Goal: Task Accomplishment & Management: Manage account settings

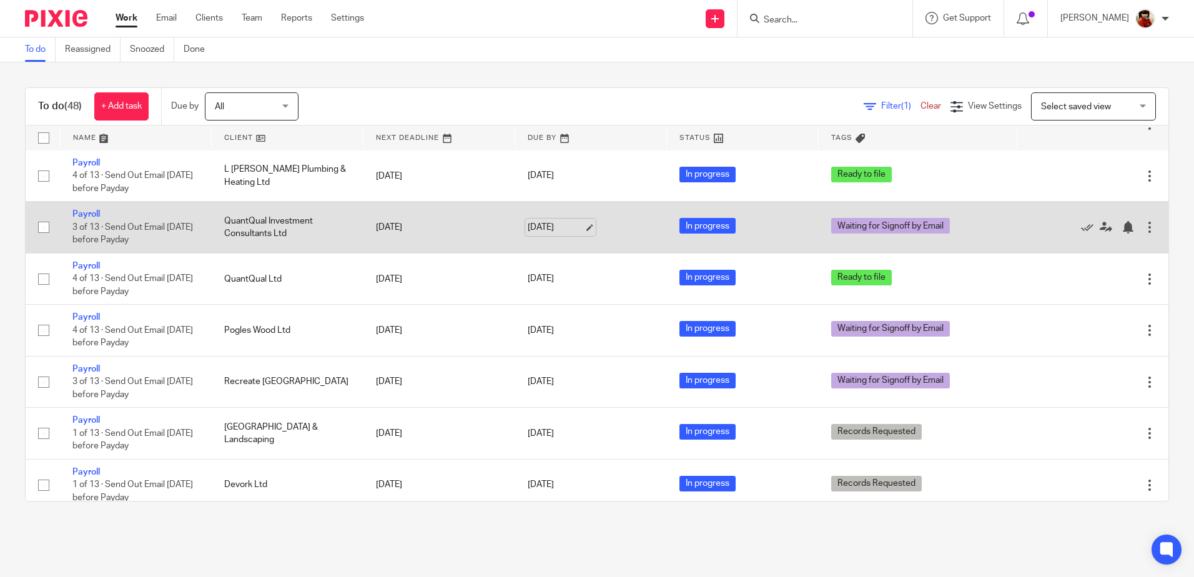
scroll to position [624, 0]
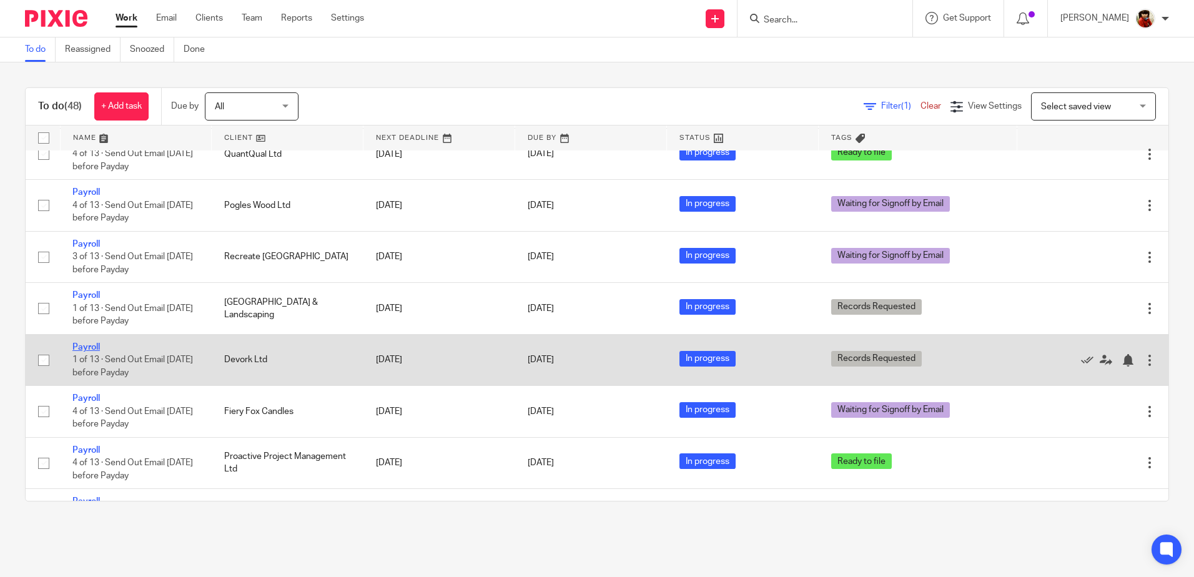
click at [96, 343] on link "Payroll" at bounding box center [85, 347] width 27 height 9
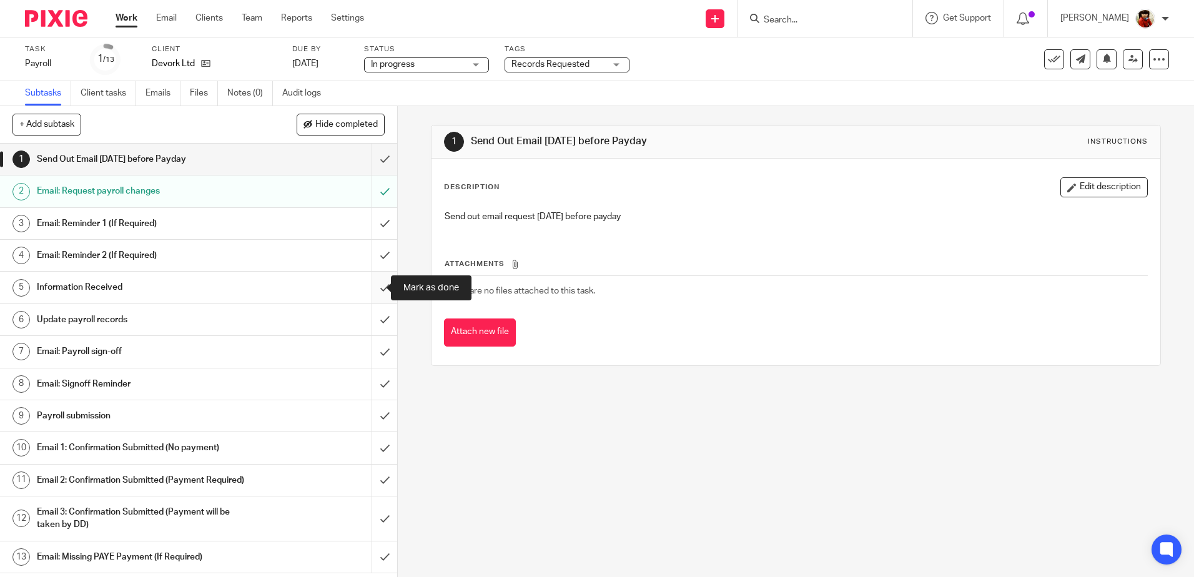
click at [370, 284] on input "submit" at bounding box center [198, 287] width 397 height 31
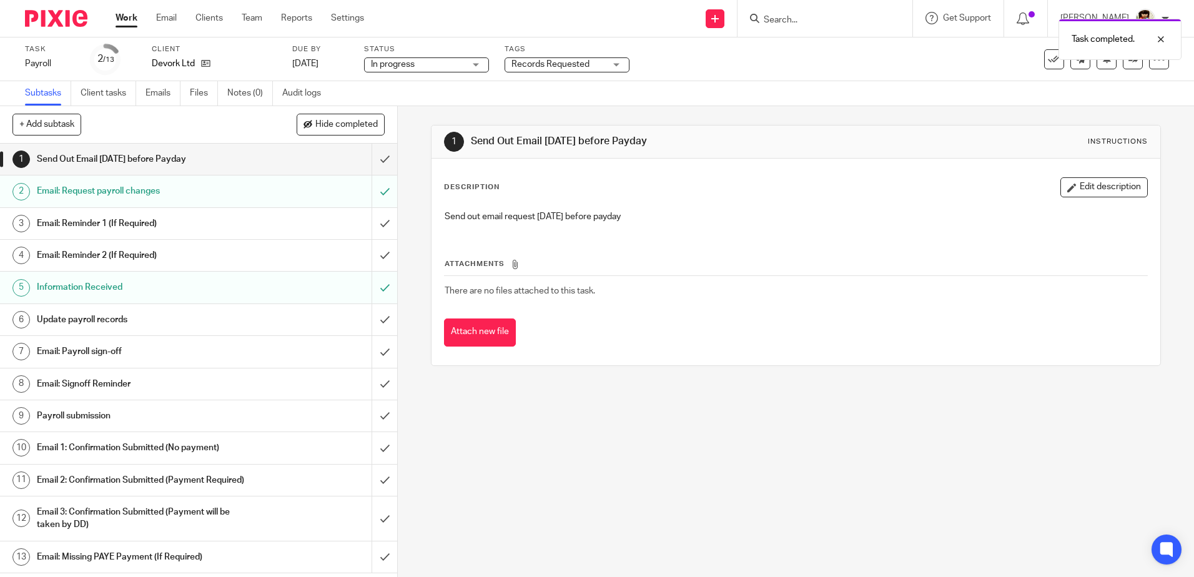
click at [108, 317] on h1 "Update payroll records" at bounding box center [144, 319] width 215 height 19
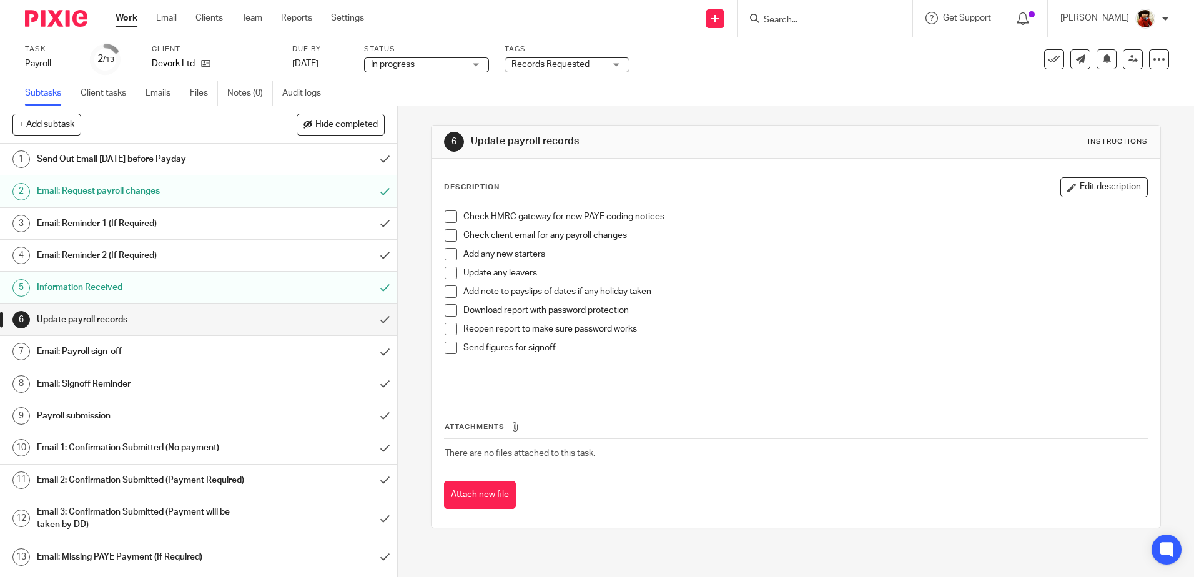
click at [445, 221] on span at bounding box center [451, 216] width 12 height 12
click at [77, 351] on h1 "Email: Payroll sign-off" at bounding box center [144, 351] width 215 height 19
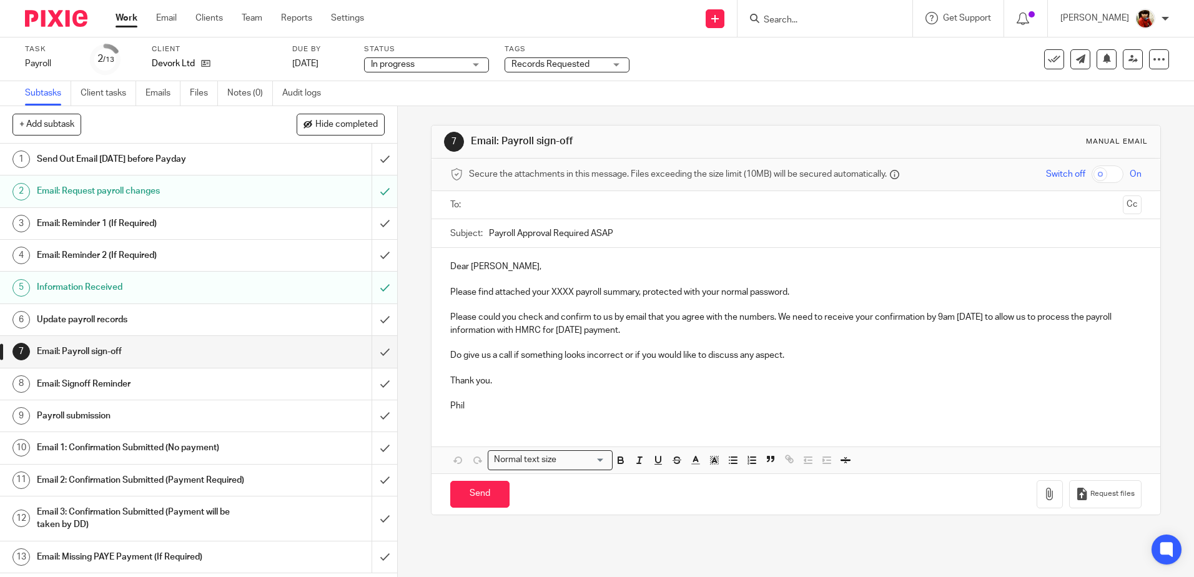
click at [571, 293] on p "Please find attached your XXXX payroll summary, protected with your normal pass…" at bounding box center [795, 292] width 691 height 12
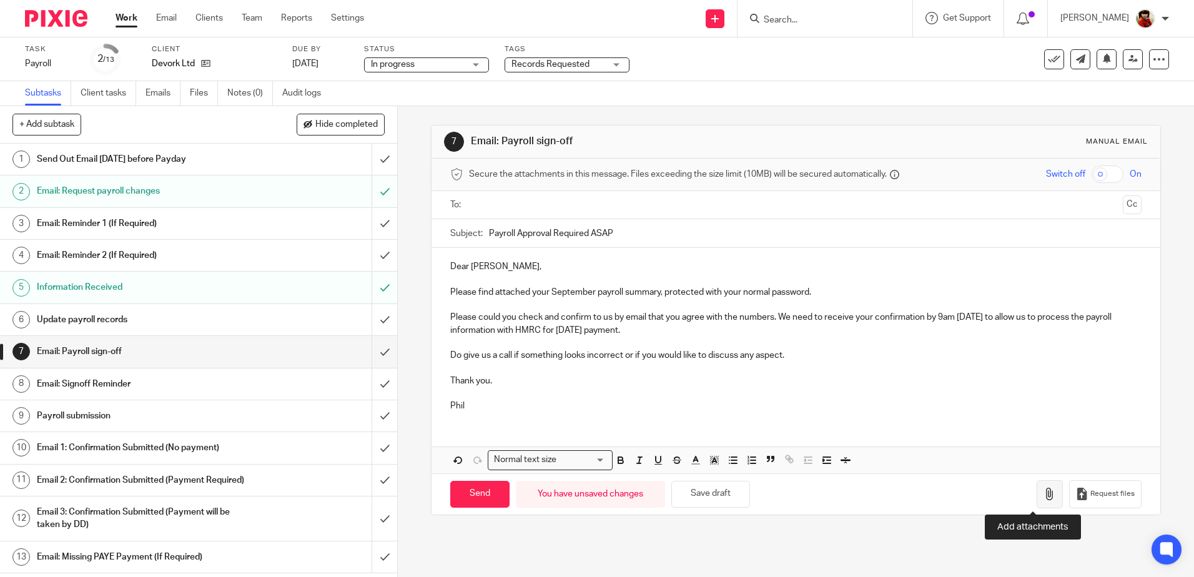
click at [1043, 494] on icon "button" at bounding box center [1049, 494] width 12 height 12
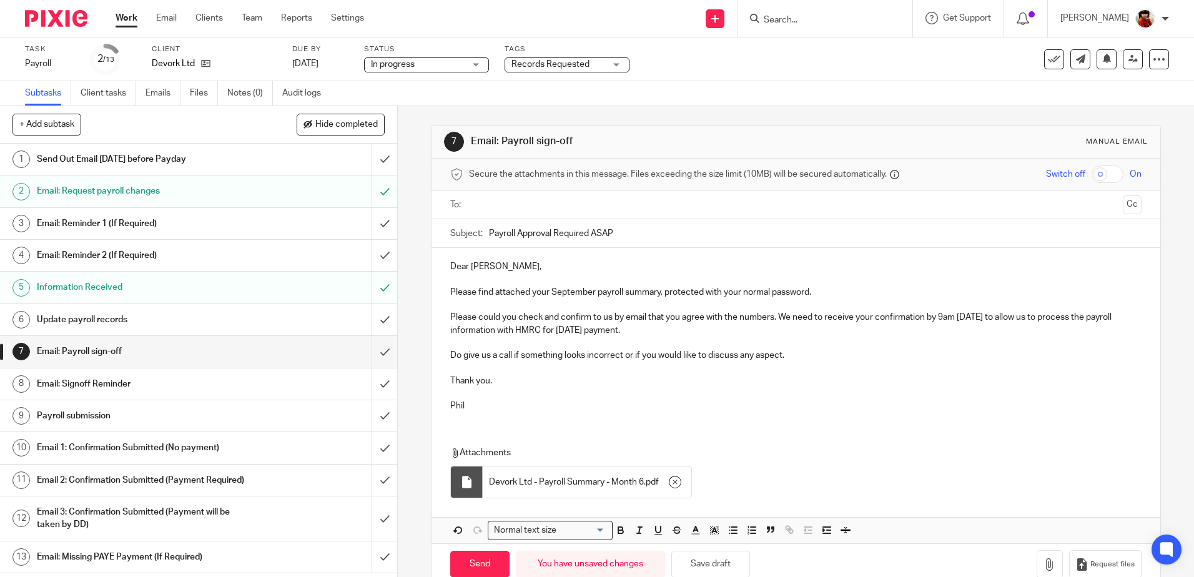
click at [493, 207] on input "text" at bounding box center [795, 205] width 644 height 14
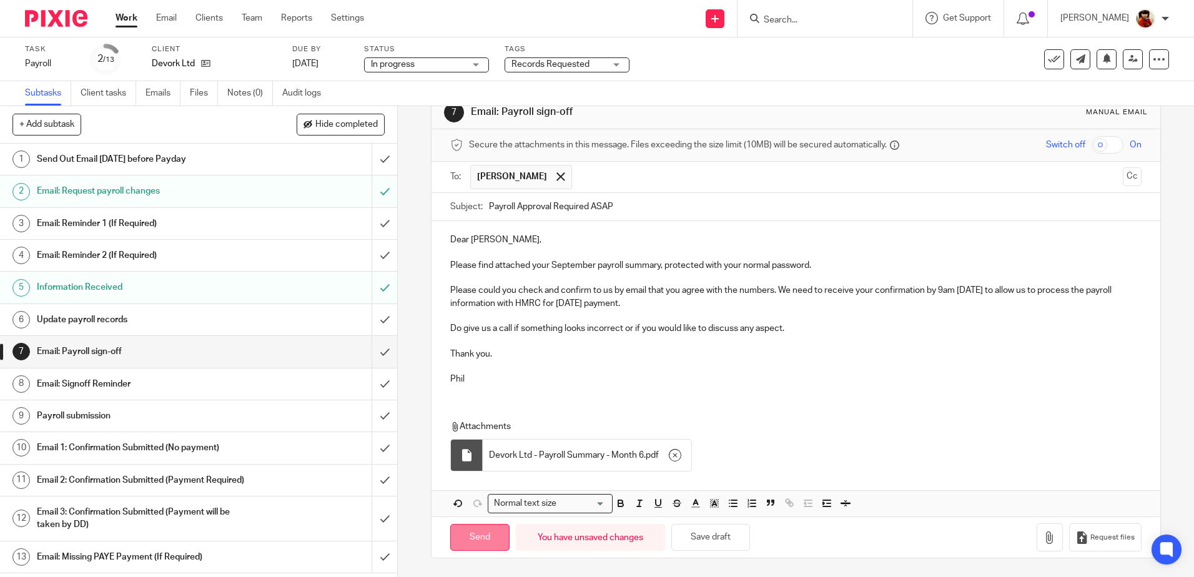
click at [478, 539] on input "Send" at bounding box center [479, 537] width 59 height 27
type input "Sent"
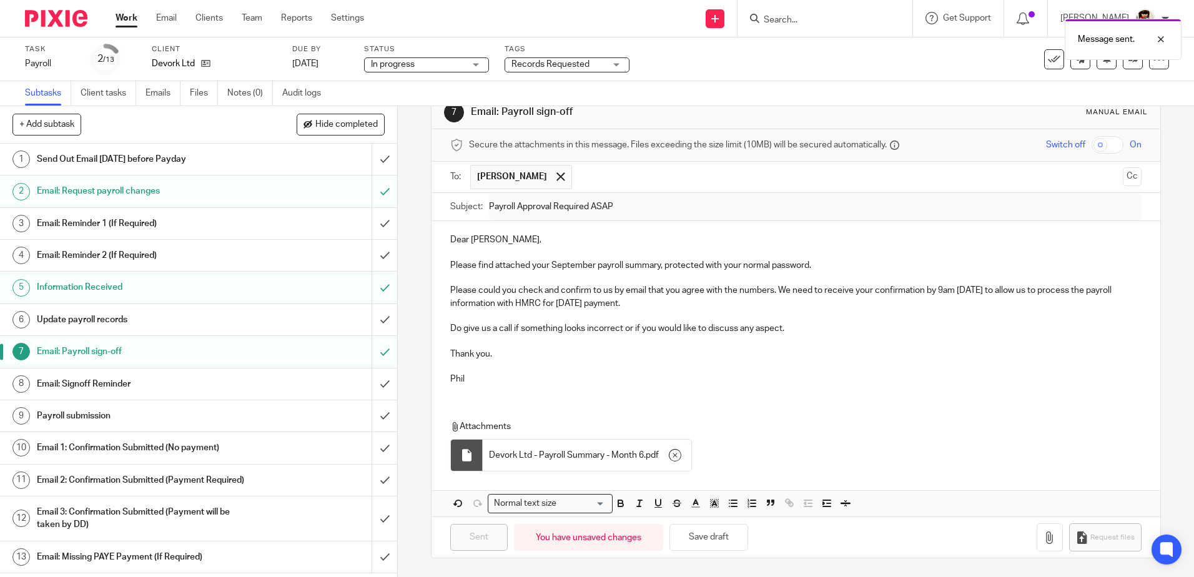
click at [618, 65] on div "Records Requested" at bounding box center [566, 64] width 125 height 15
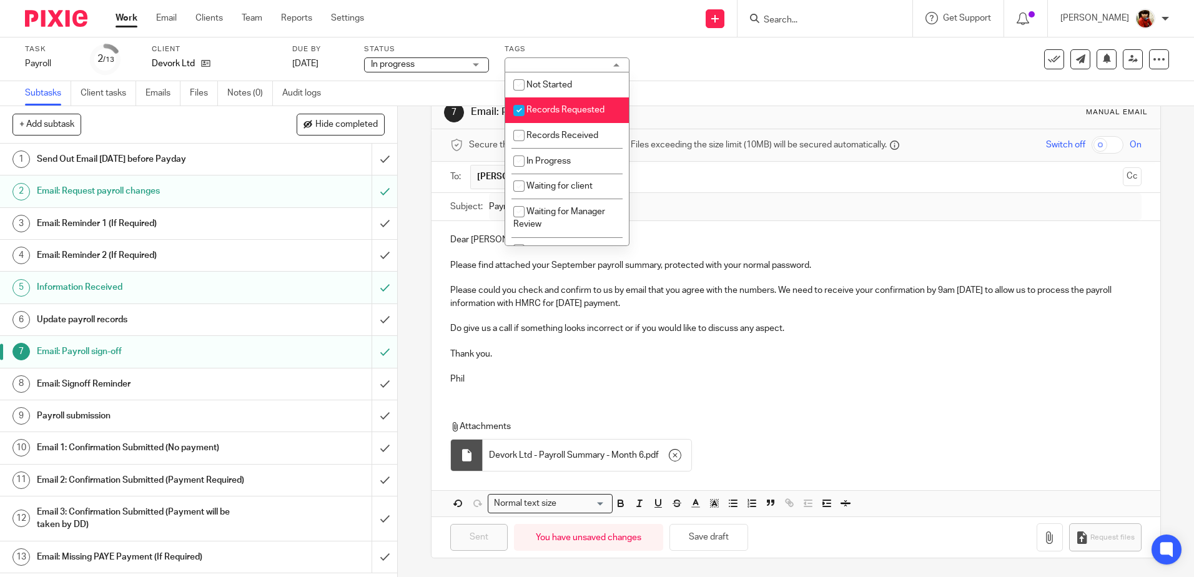
click at [523, 108] on input "checkbox" at bounding box center [519, 111] width 24 height 24
checkbox input "false"
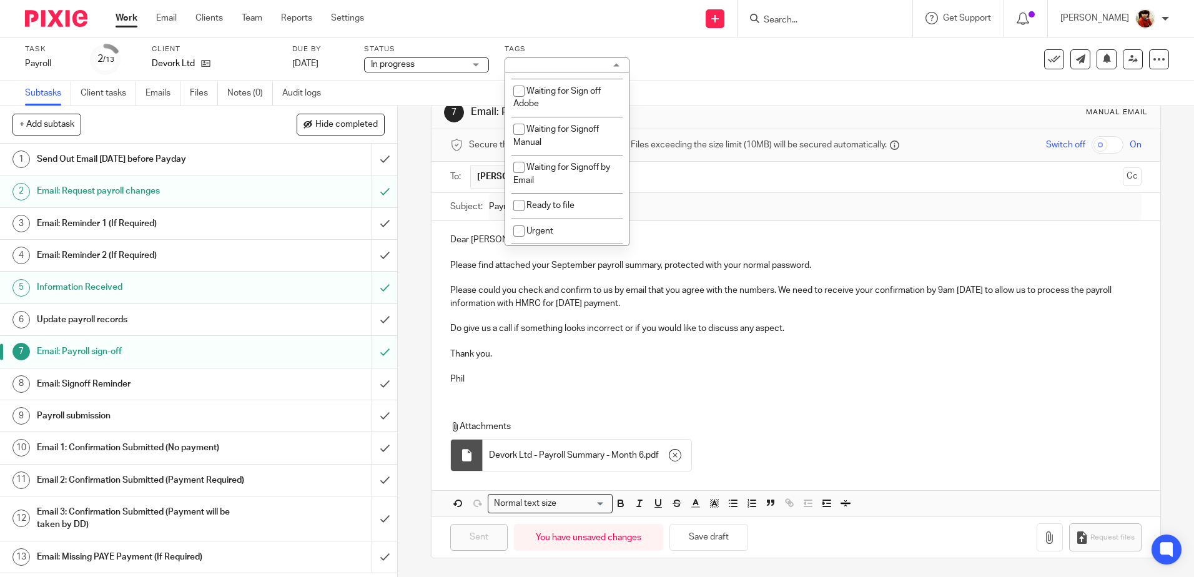
scroll to position [172, 0]
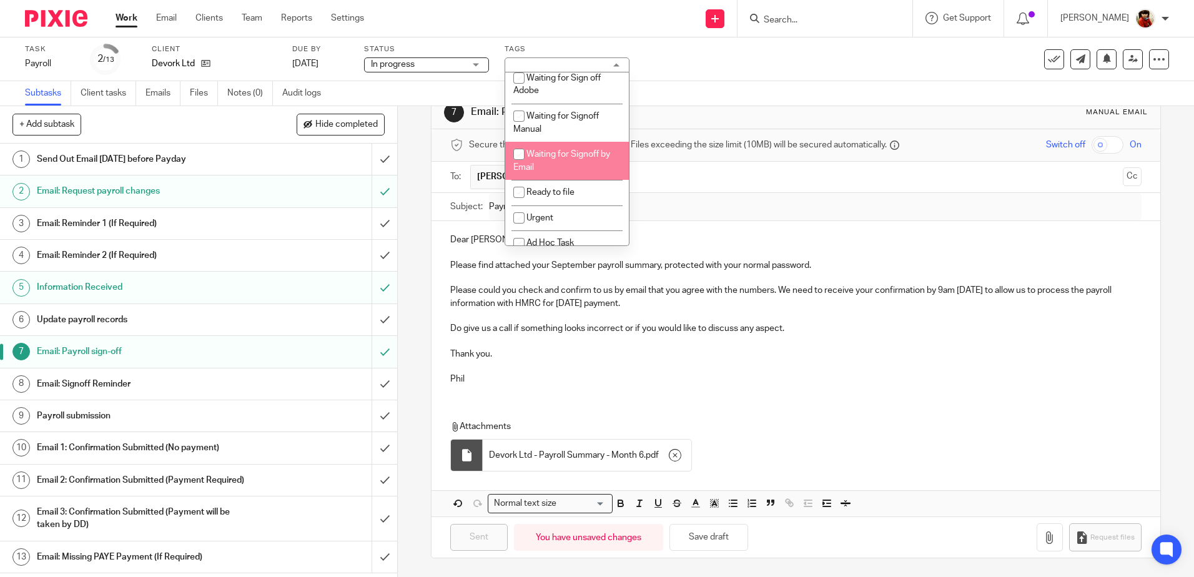
click at [523, 155] on input "checkbox" at bounding box center [519, 154] width 24 height 24
checkbox input "true"
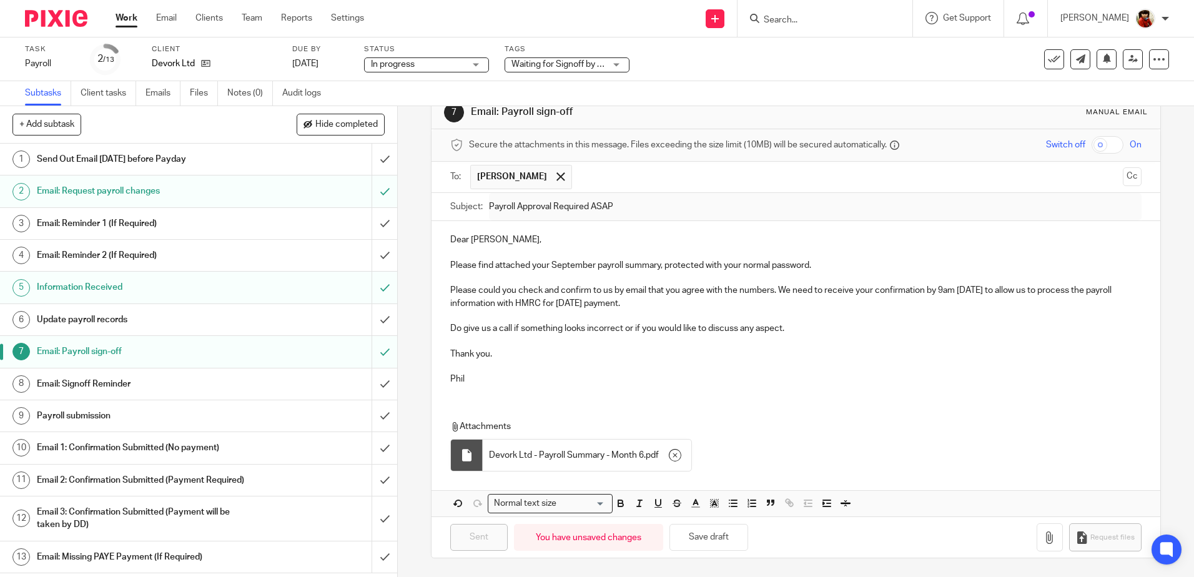
click at [705, 80] on div "Task Payroll Save Payroll 2 /13 Client Devork Ltd Due by 29 Sep 2025 Status In …" at bounding box center [597, 59] width 1194 height 44
click at [95, 318] on h1 "Update payroll records" at bounding box center [144, 319] width 215 height 19
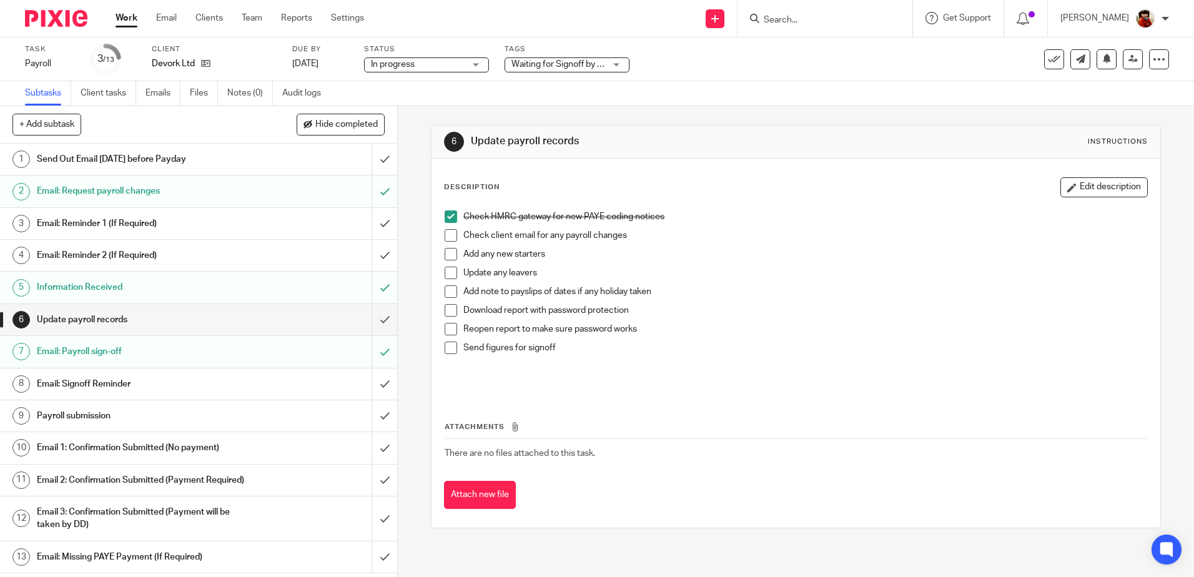
click at [448, 311] on span at bounding box center [451, 310] width 12 height 12
click at [449, 327] on span at bounding box center [451, 329] width 12 height 12
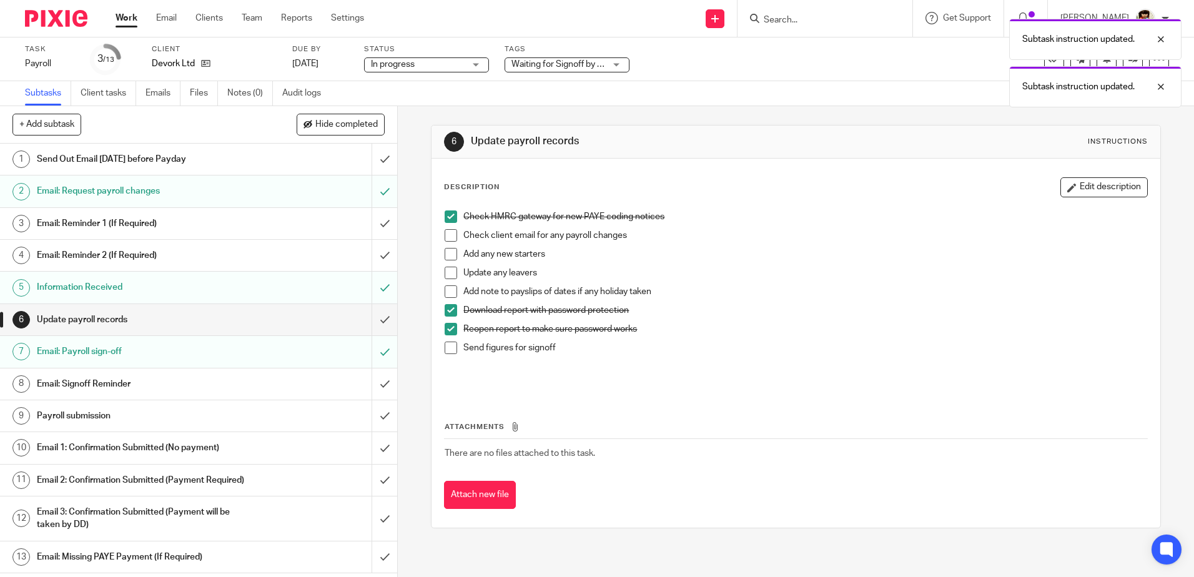
click at [449, 347] on span at bounding box center [451, 348] width 12 height 12
click at [371, 318] on input "submit" at bounding box center [198, 319] width 397 height 31
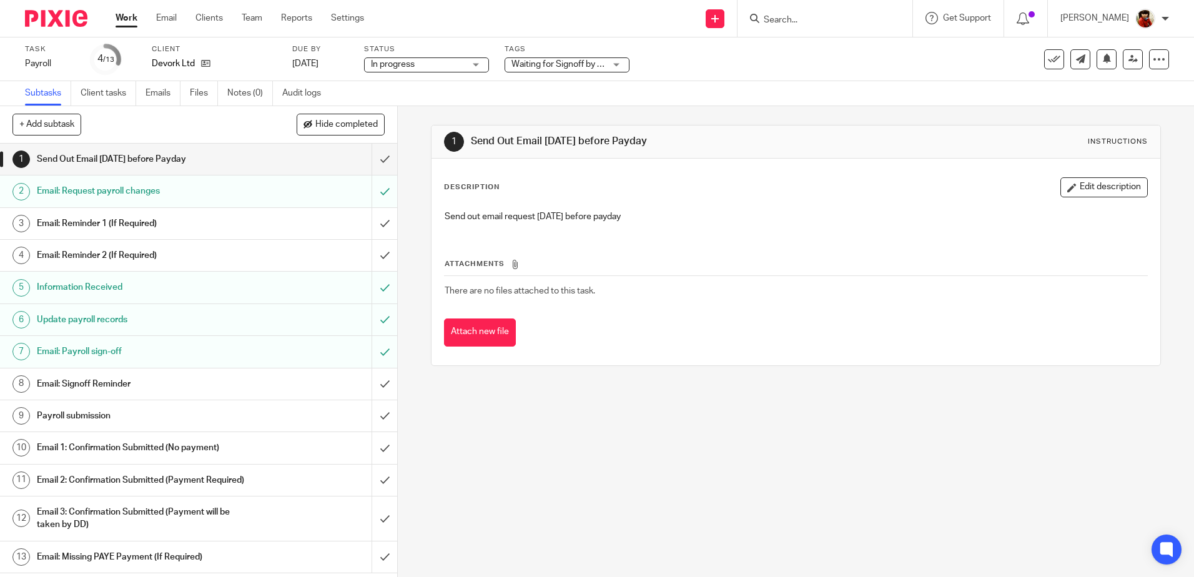
click at [132, 16] on link "Work" at bounding box center [127, 18] width 22 height 12
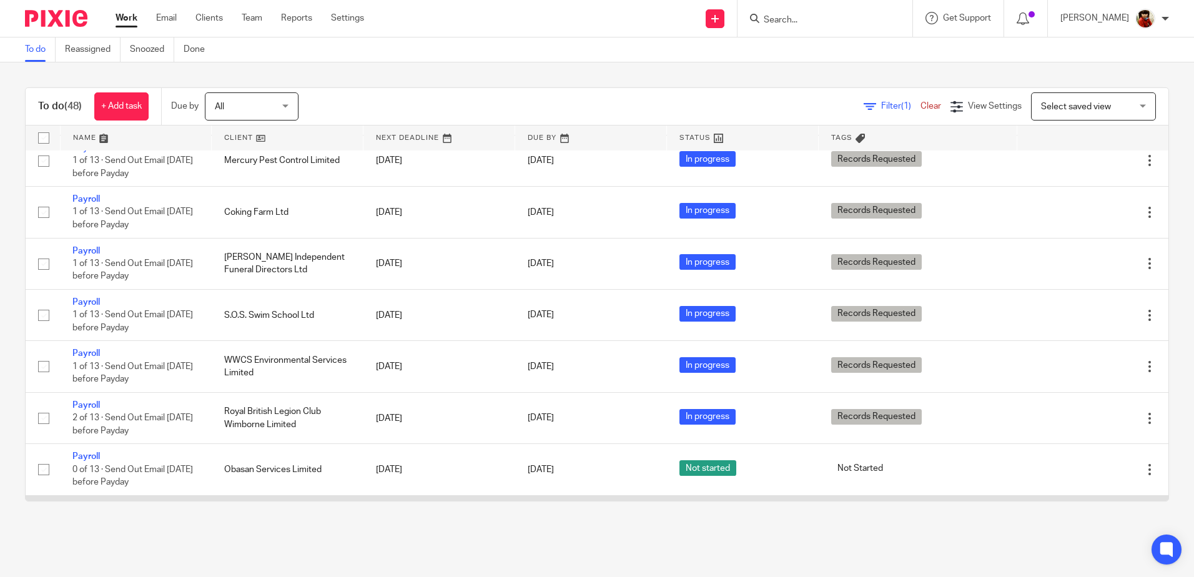
scroll to position [1070, 0]
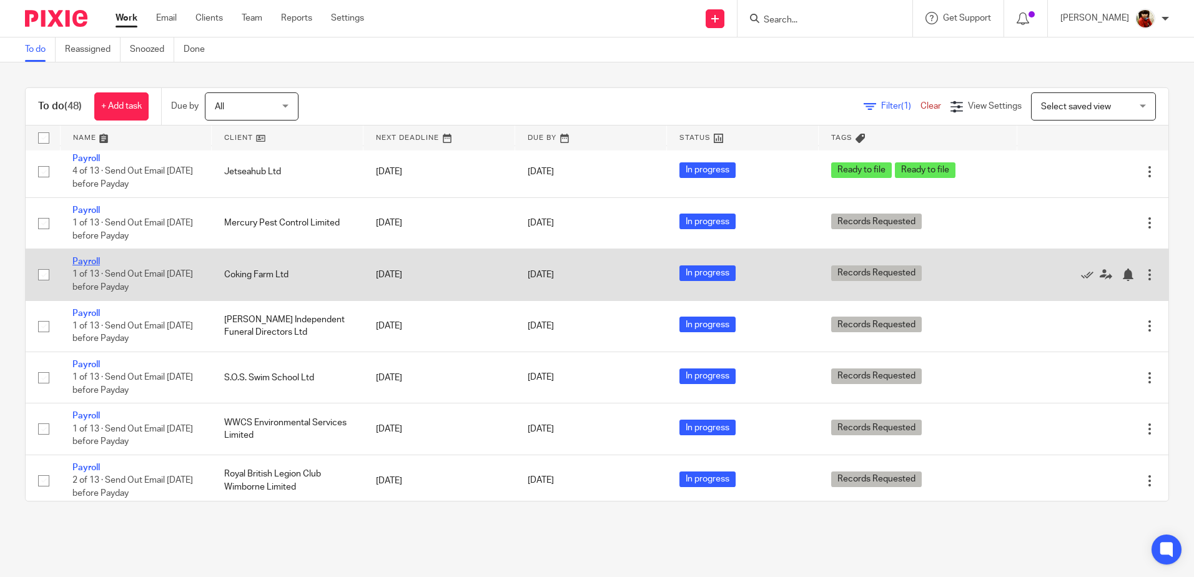
click at [88, 262] on link "Payroll" at bounding box center [85, 261] width 27 height 9
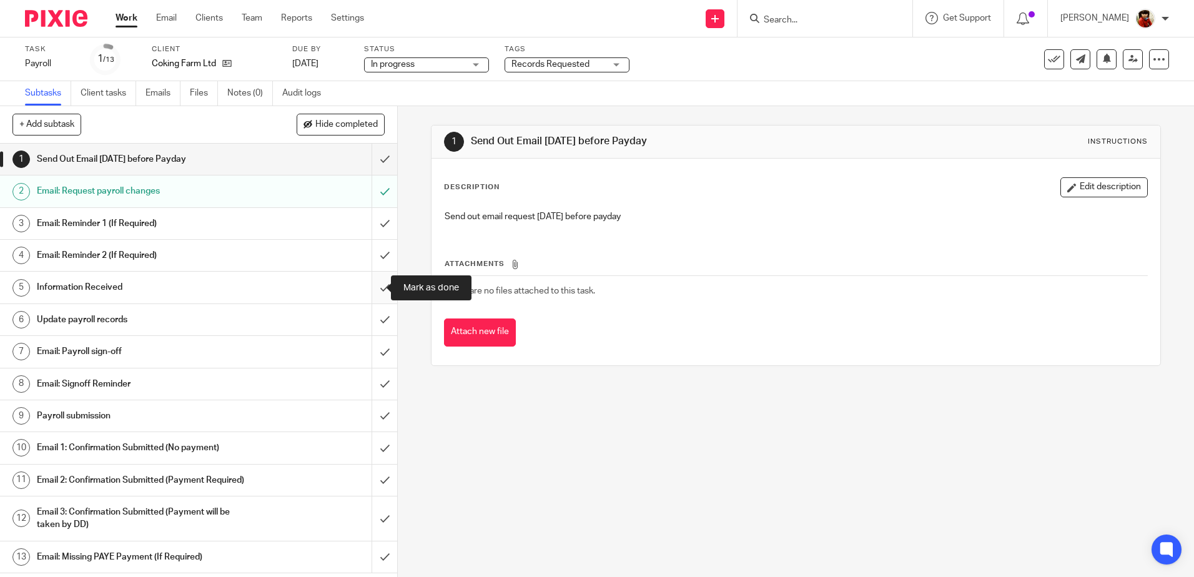
click at [374, 287] on input "submit" at bounding box center [198, 287] width 397 height 31
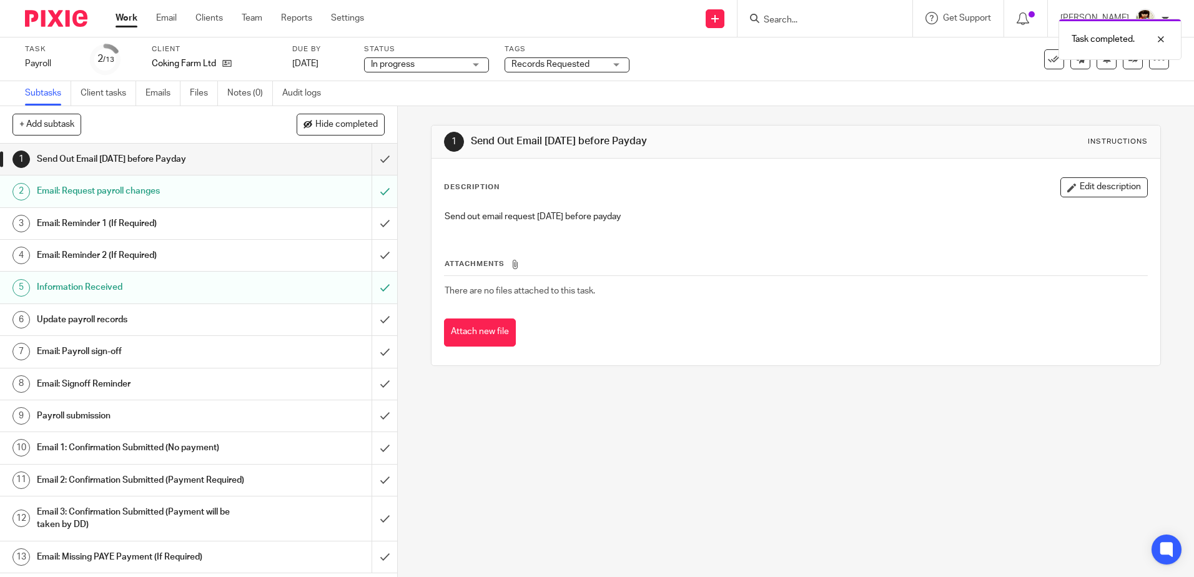
click at [113, 316] on h1 "Update payroll records" at bounding box center [144, 319] width 215 height 19
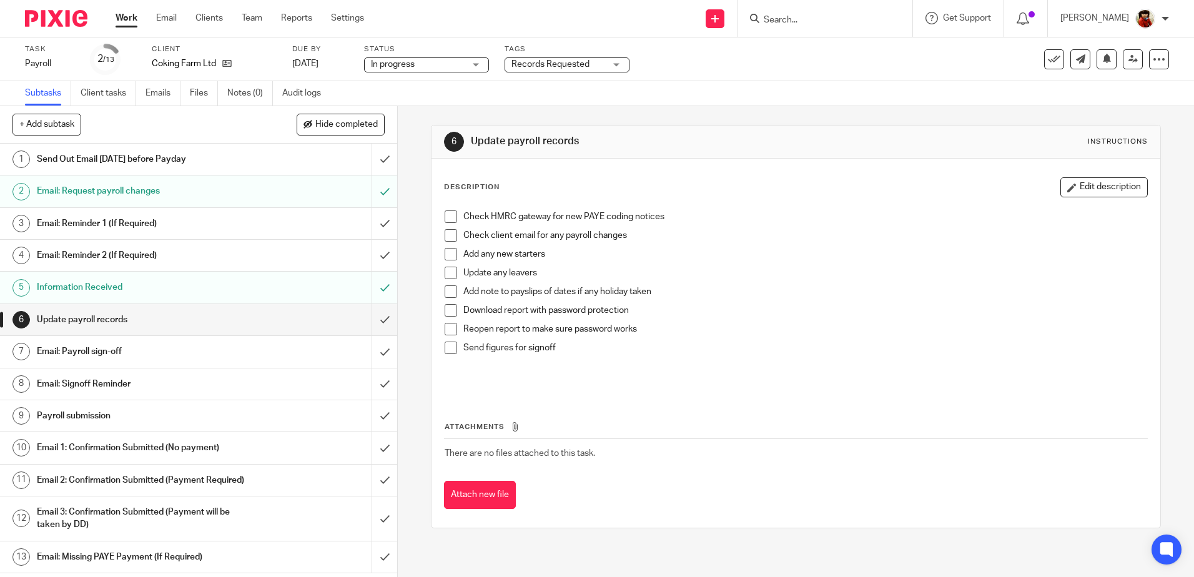
click at [448, 217] on span at bounding box center [451, 216] width 12 height 12
click at [447, 315] on span at bounding box center [451, 310] width 12 height 12
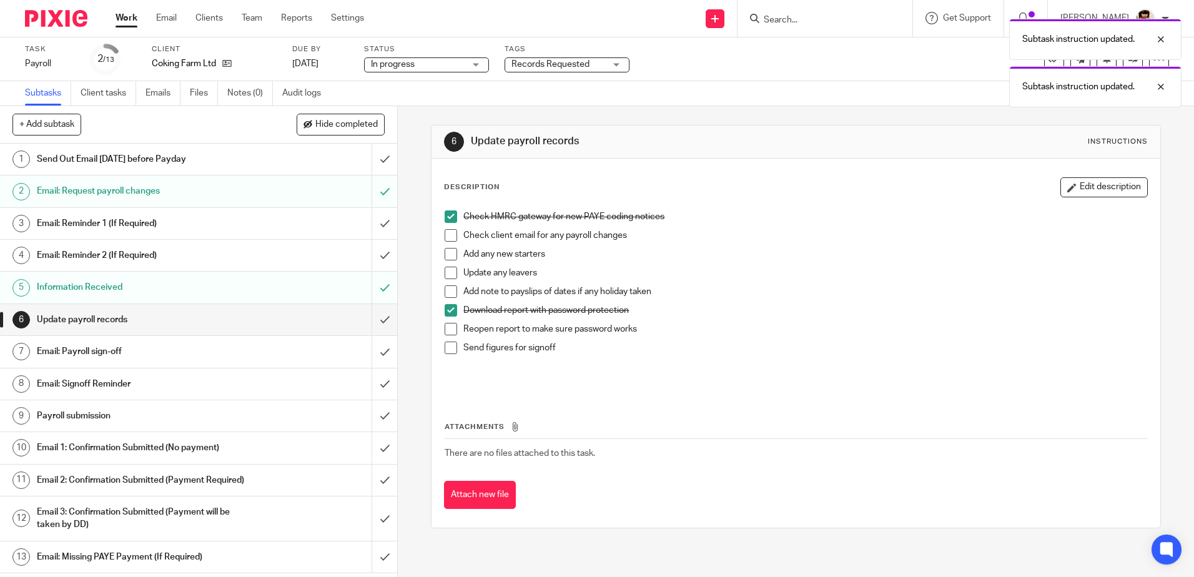
click at [447, 328] on span at bounding box center [451, 329] width 12 height 12
click at [448, 348] on span at bounding box center [451, 348] width 12 height 12
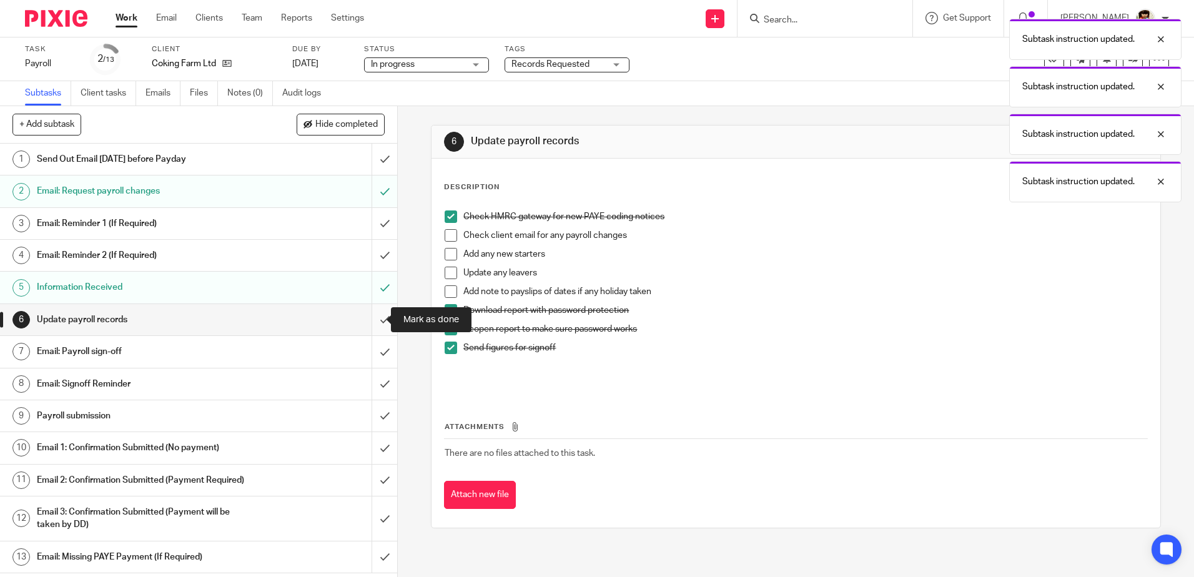
click at [369, 318] on input "submit" at bounding box center [198, 319] width 397 height 31
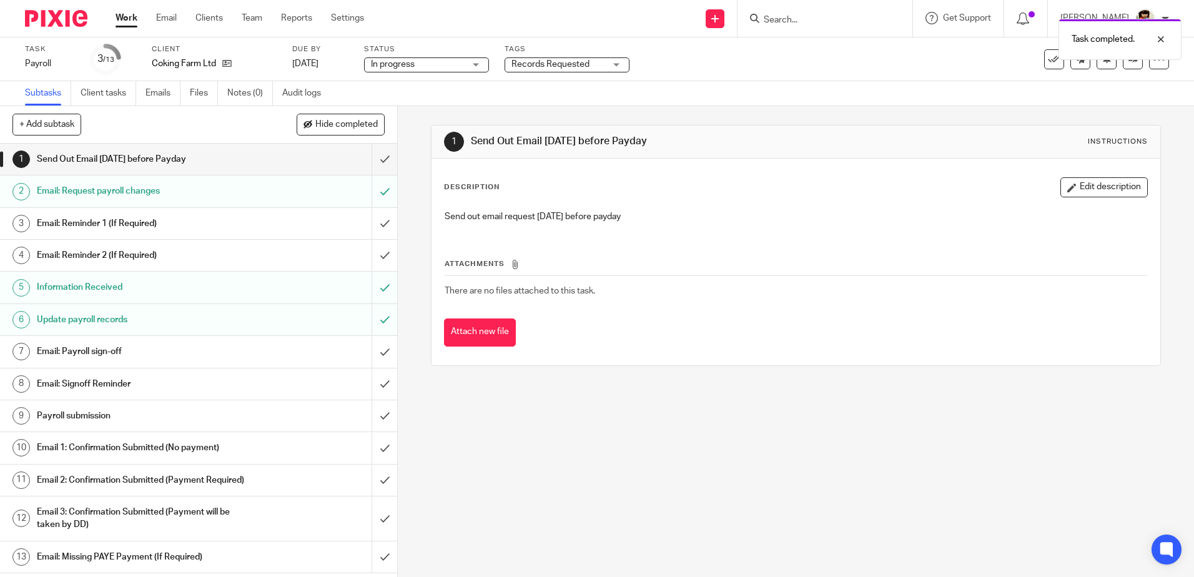
click at [69, 351] on h1 "Email: Payroll sign-off" at bounding box center [144, 351] width 215 height 19
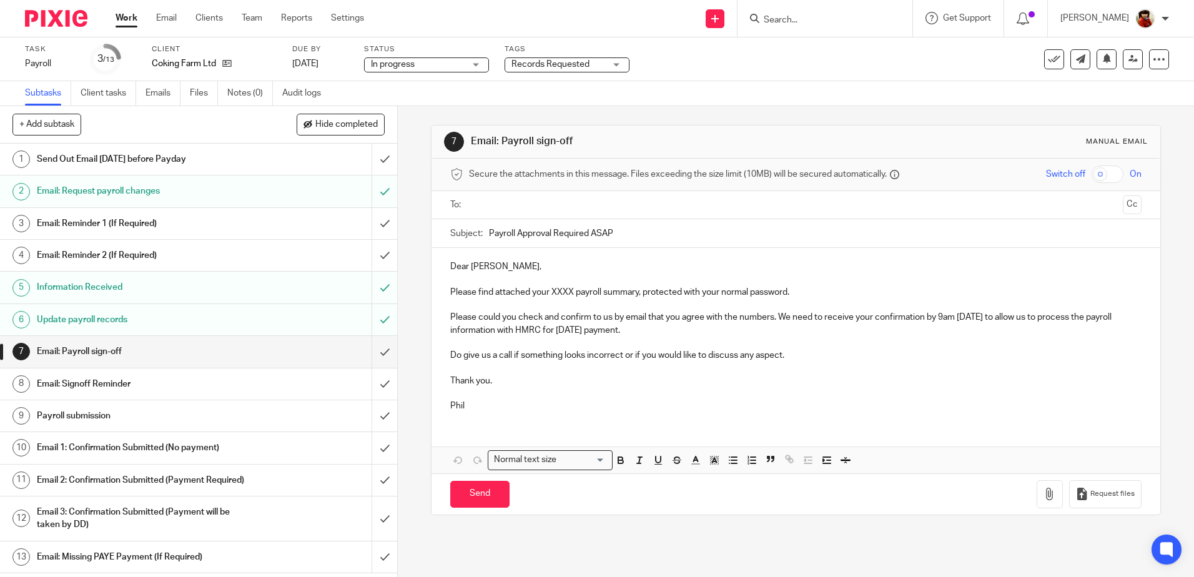
click at [572, 293] on p "Please find attached your XXXX payroll summary, protected with your normal pass…" at bounding box center [795, 292] width 691 height 12
click at [1043, 495] on icon "button" at bounding box center [1049, 494] width 12 height 12
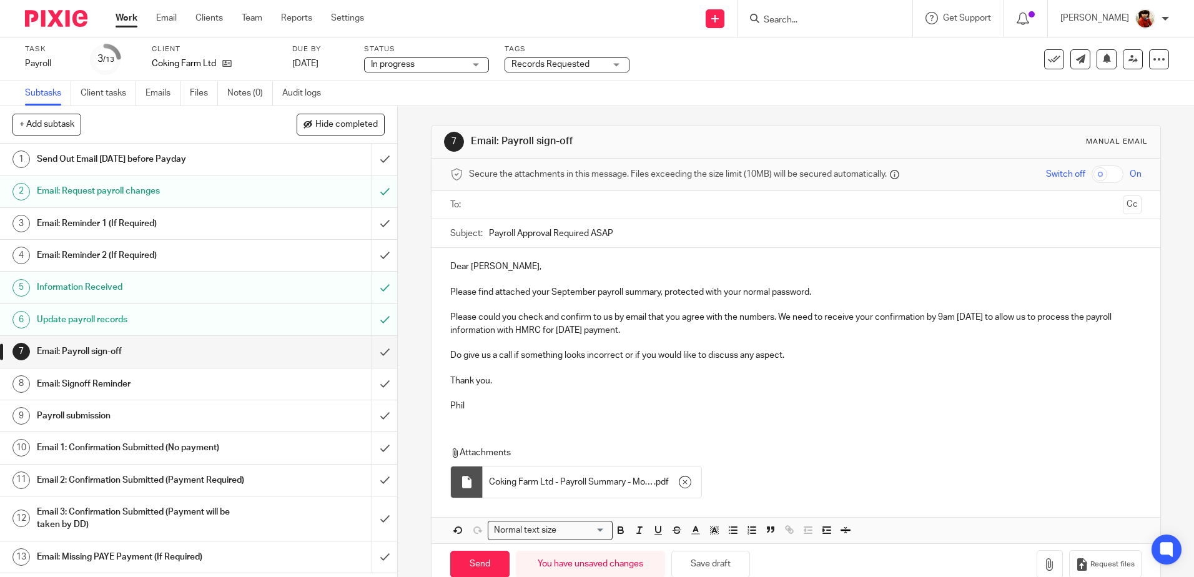
click at [502, 200] on input "text" at bounding box center [795, 205] width 644 height 14
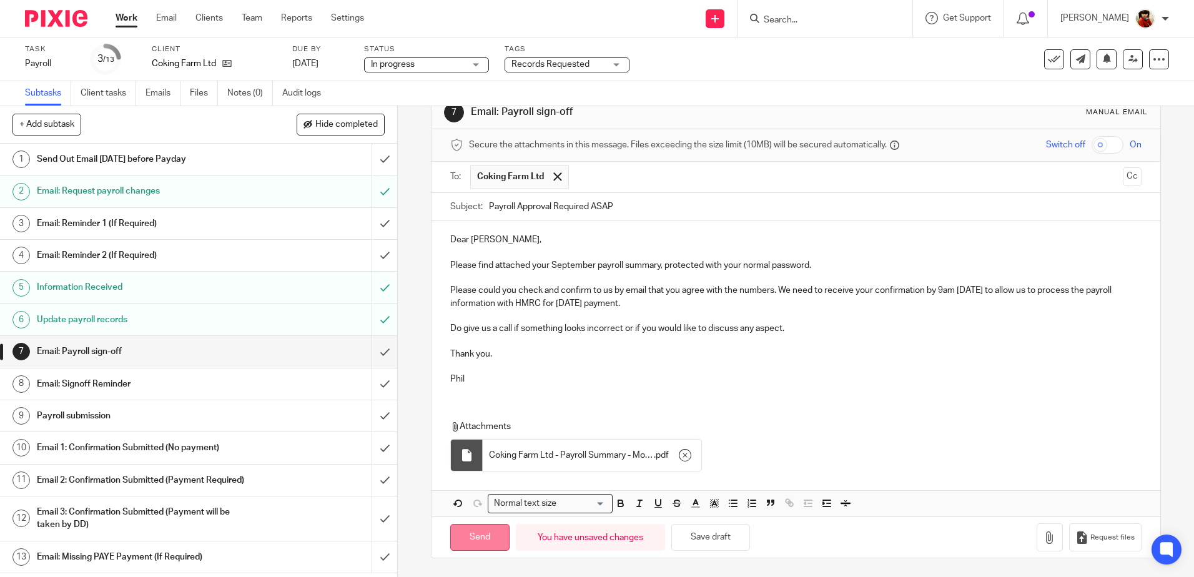
click at [485, 543] on input "Send" at bounding box center [479, 537] width 59 height 27
type input "Sent"
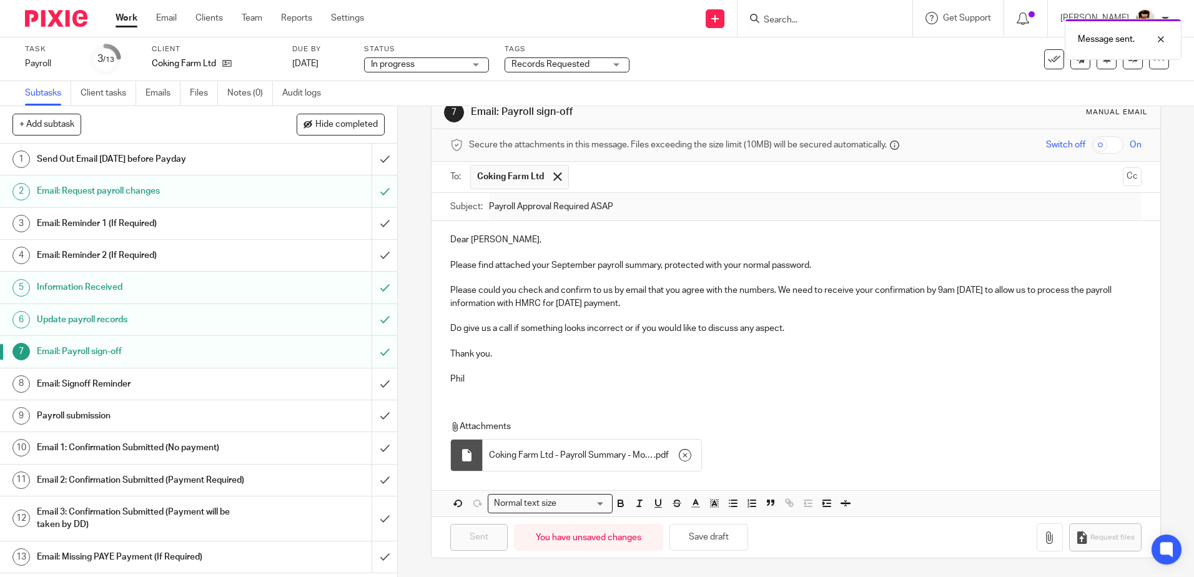
click at [614, 63] on div "Records Requested" at bounding box center [566, 64] width 125 height 15
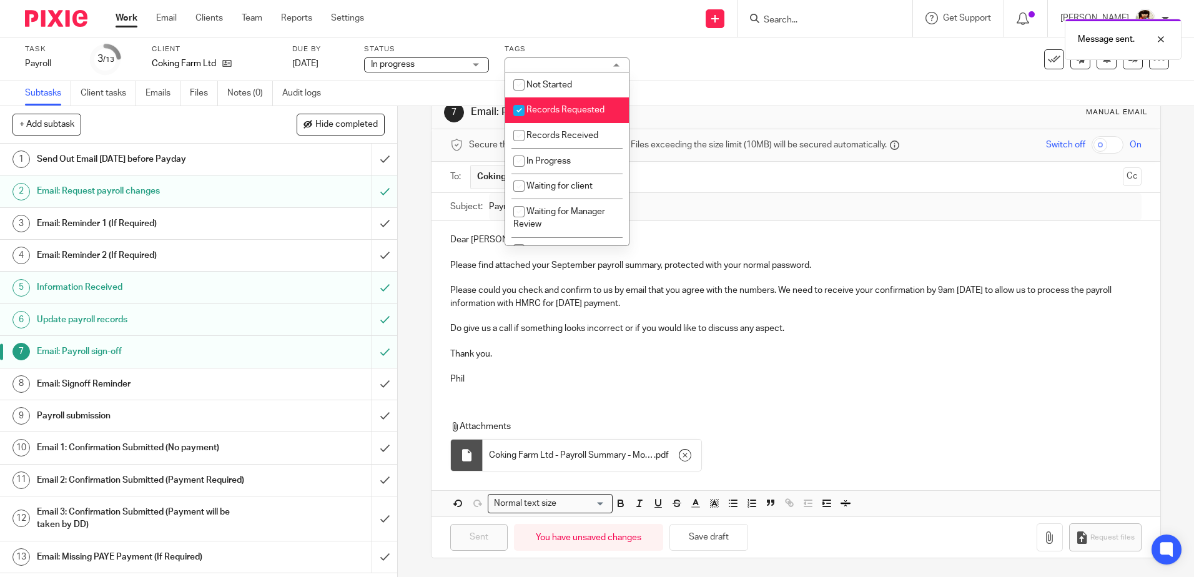
click at [519, 107] on input "checkbox" at bounding box center [519, 111] width 24 height 24
checkbox input "false"
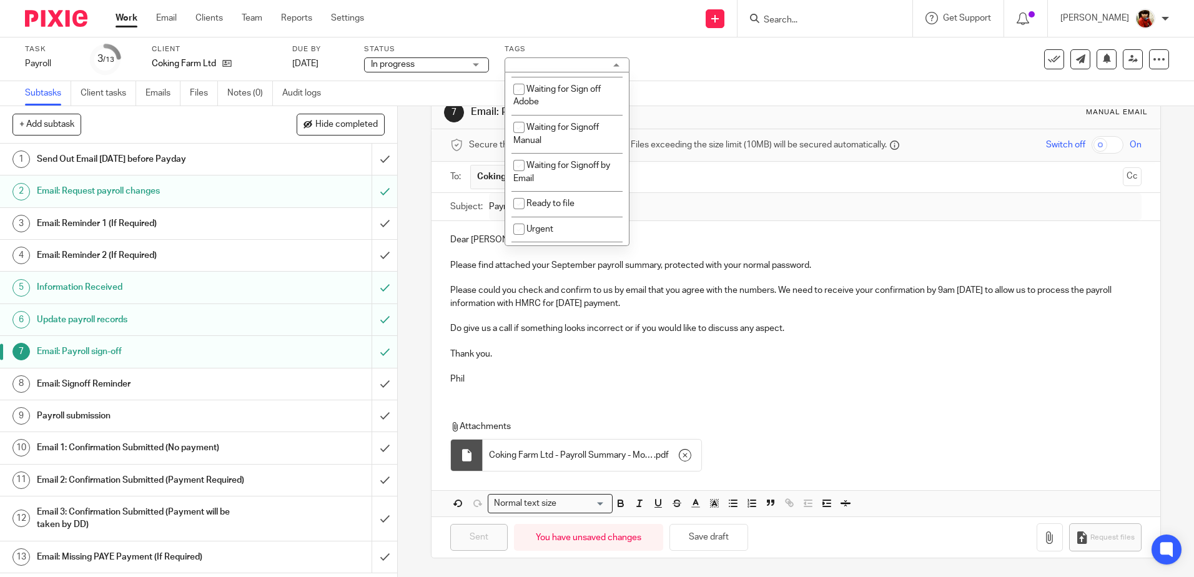
scroll to position [163, 0]
click at [519, 162] on input "checkbox" at bounding box center [519, 163] width 24 height 24
checkbox input "true"
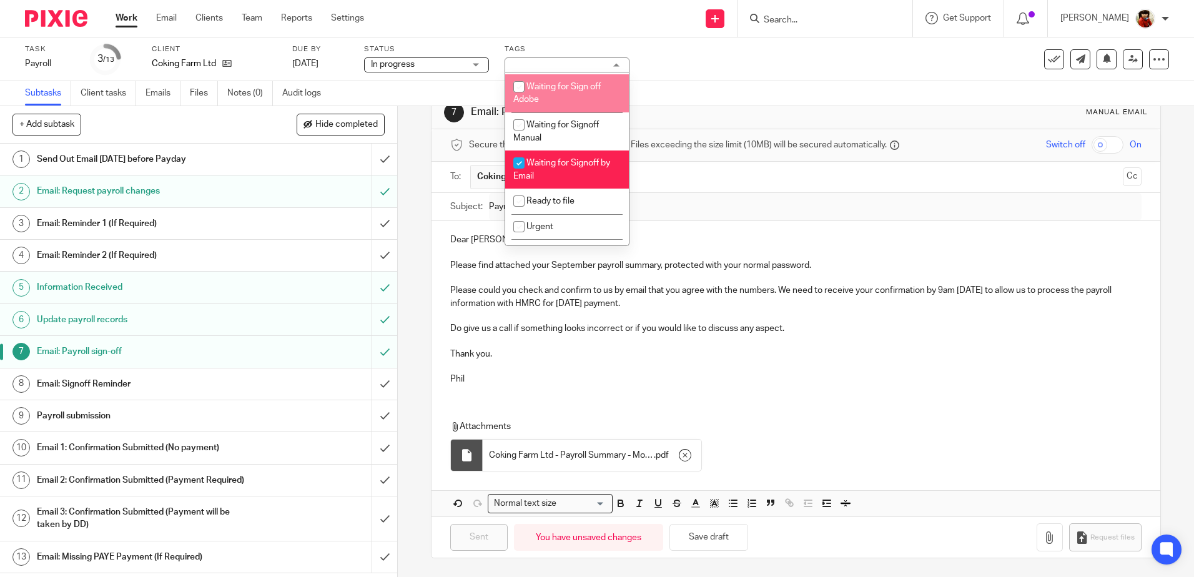
click at [691, 74] on div "Task Payroll Save Payroll 3 /13 Client Coking Farm Ltd Due by 29 Sep 2025 Statu…" at bounding box center [597, 59] width 1194 height 44
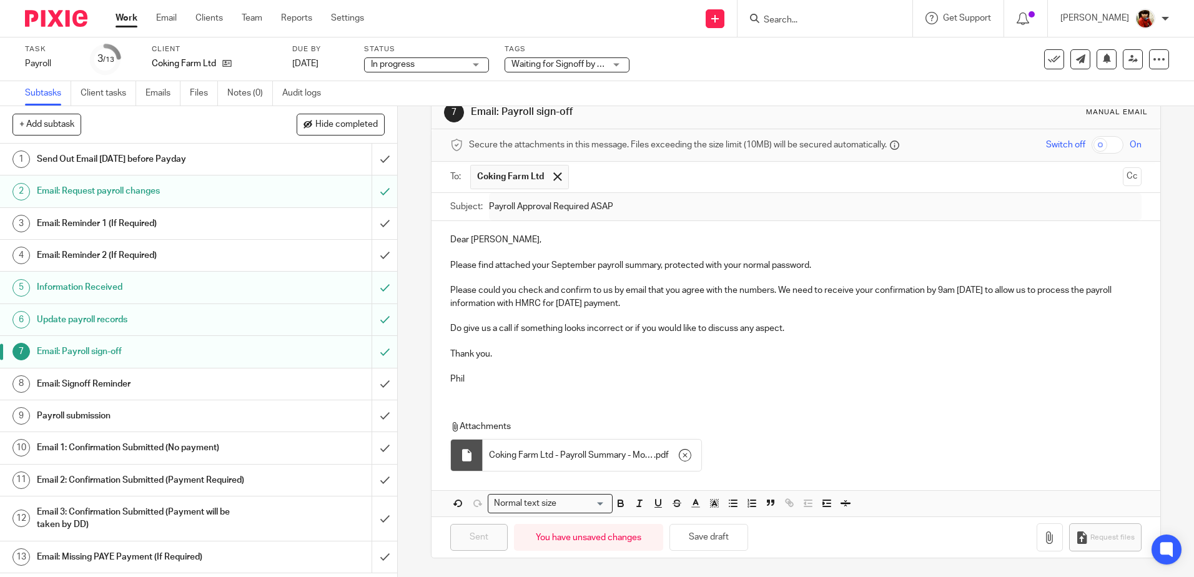
click at [127, 19] on link "Work" at bounding box center [127, 18] width 22 height 12
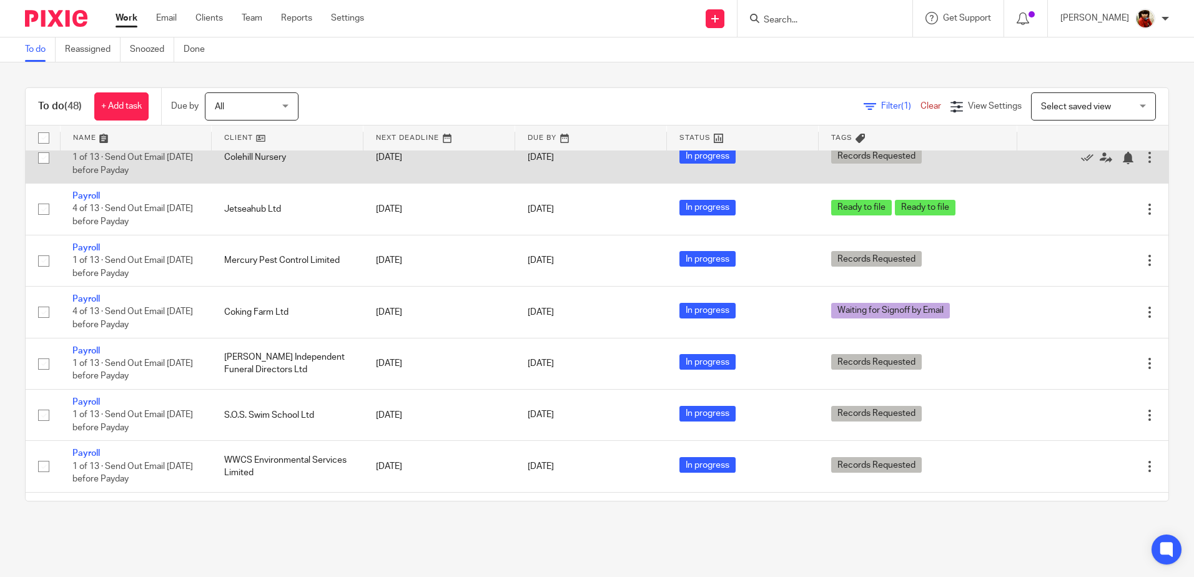
scroll to position [1095, 0]
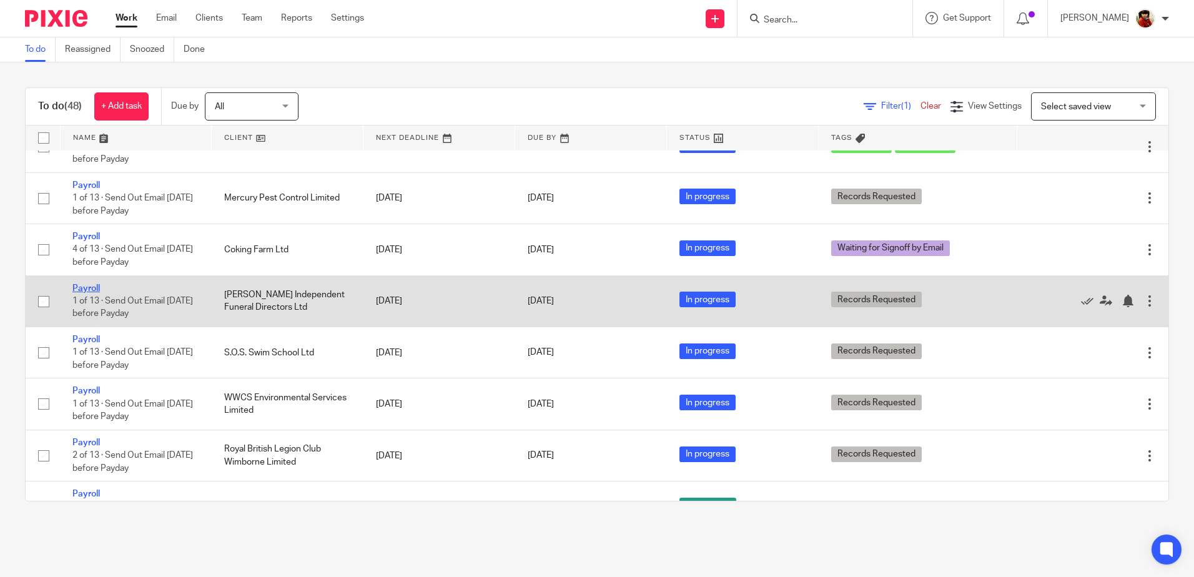
click at [93, 287] on link "Payroll" at bounding box center [85, 288] width 27 height 9
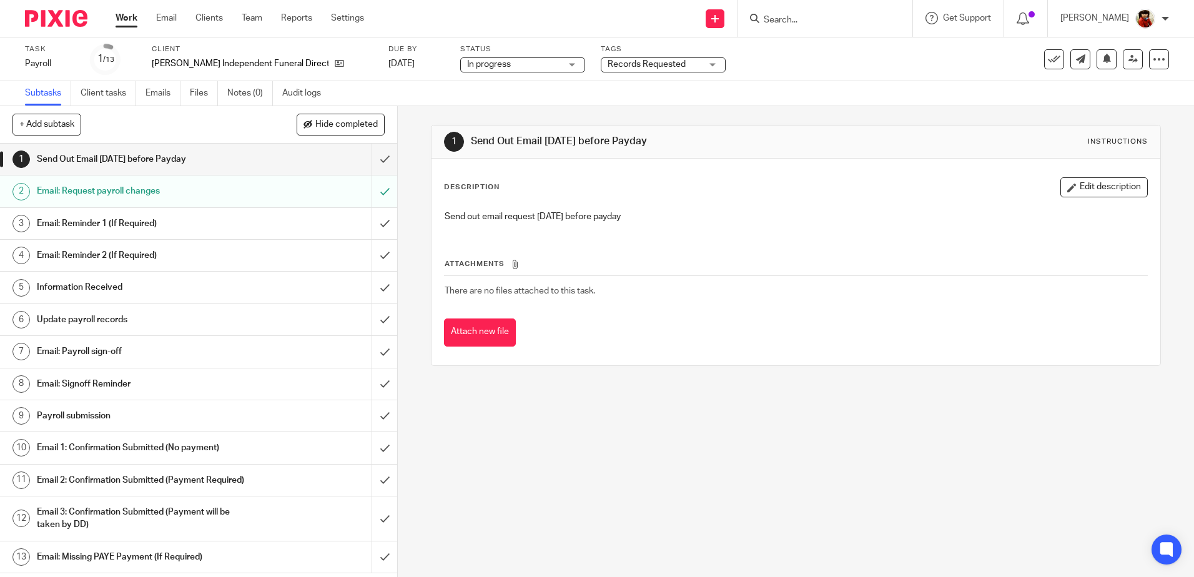
click at [96, 285] on h1 "Information Received" at bounding box center [144, 287] width 215 height 19
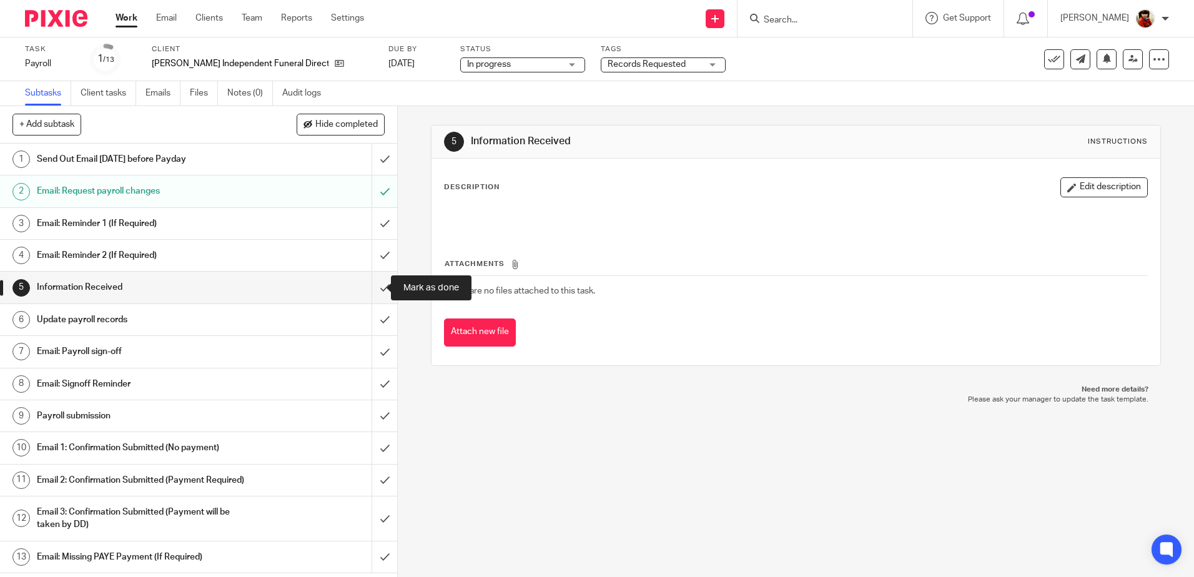
click at [382, 287] on input "submit" at bounding box center [198, 287] width 397 height 31
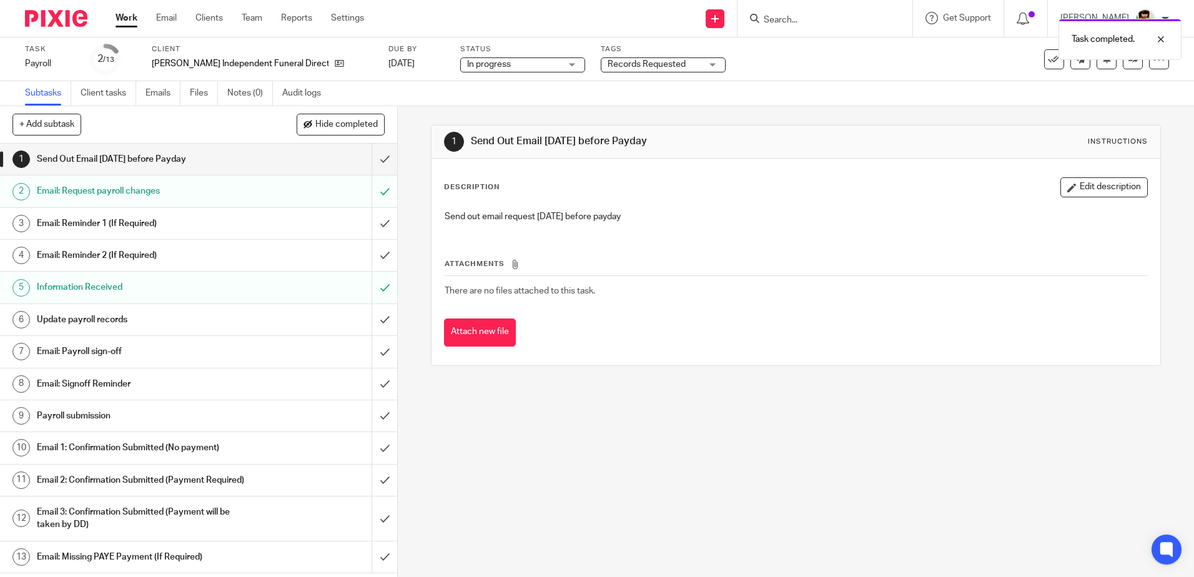
click at [103, 315] on h1 "Update payroll records" at bounding box center [144, 319] width 215 height 19
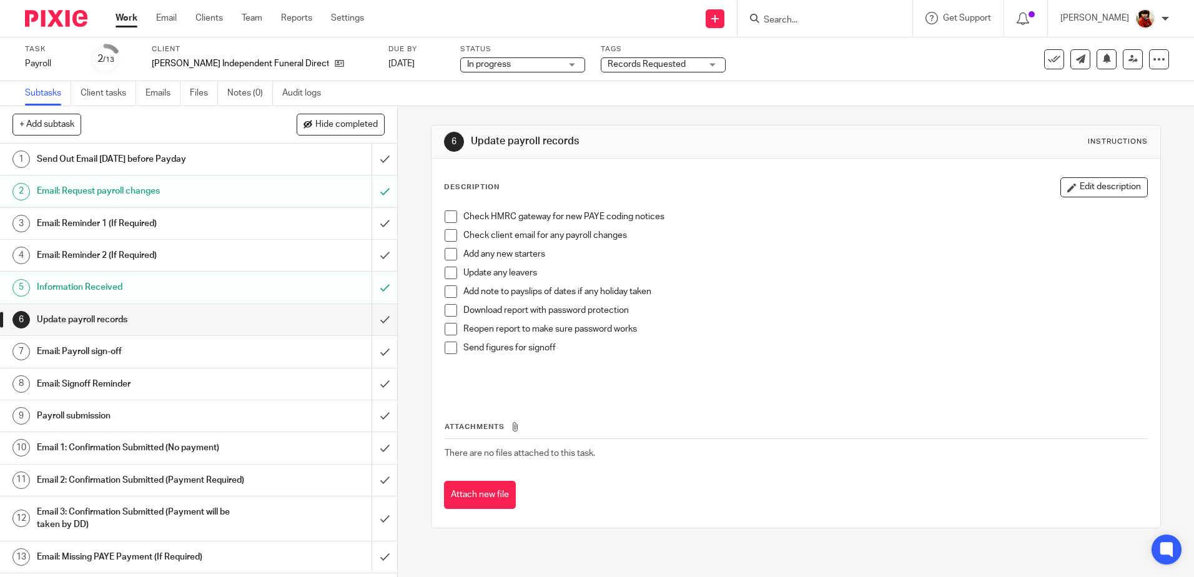
click at [445, 219] on span at bounding box center [451, 216] width 12 height 12
click at [450, 310] on span at bounding box center [451, 310] width 12 height 12
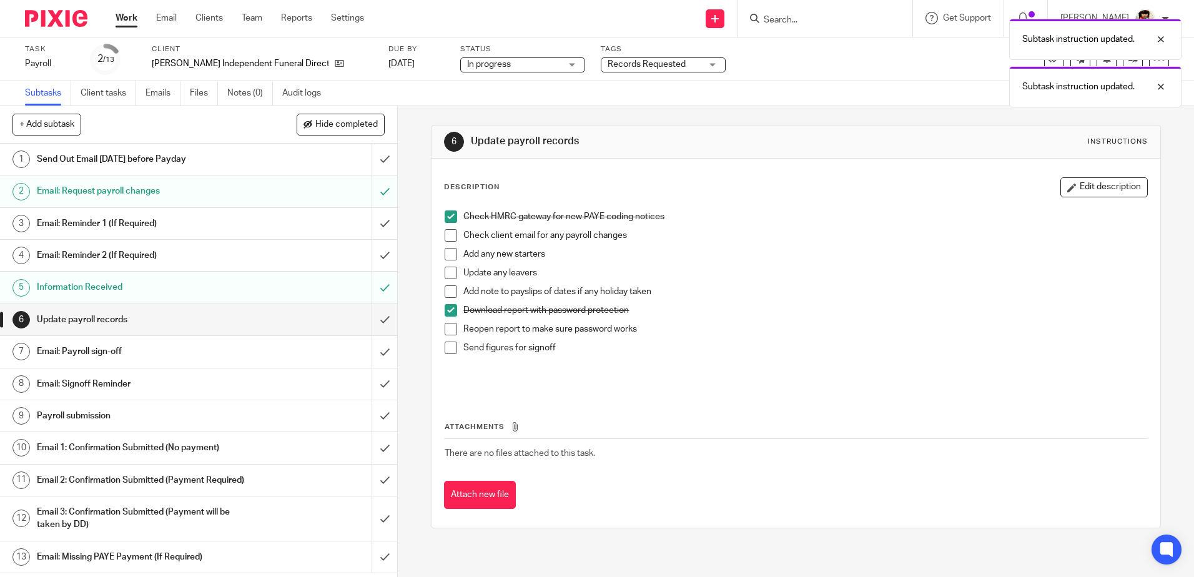
click at [446, 330] on span at bounding box center [451, 329] width 12 height 12
click at [446, 350] on span at bounding box center [451, 348] width 12 height 12
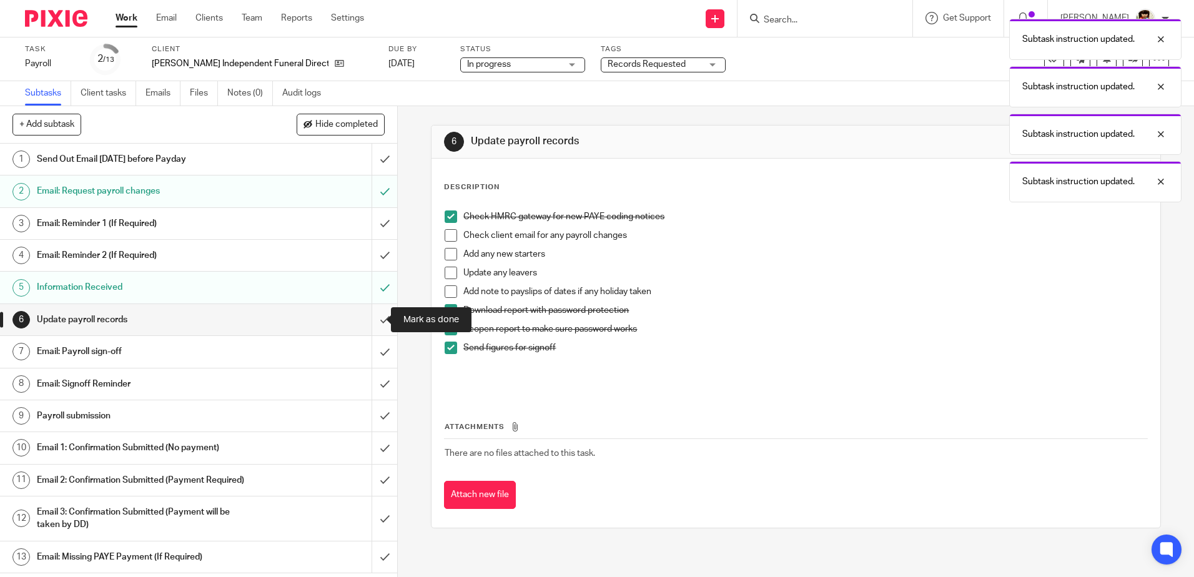
click at [375, 315] on input "submit" at bounding box center [198, 319] width 397 height 31
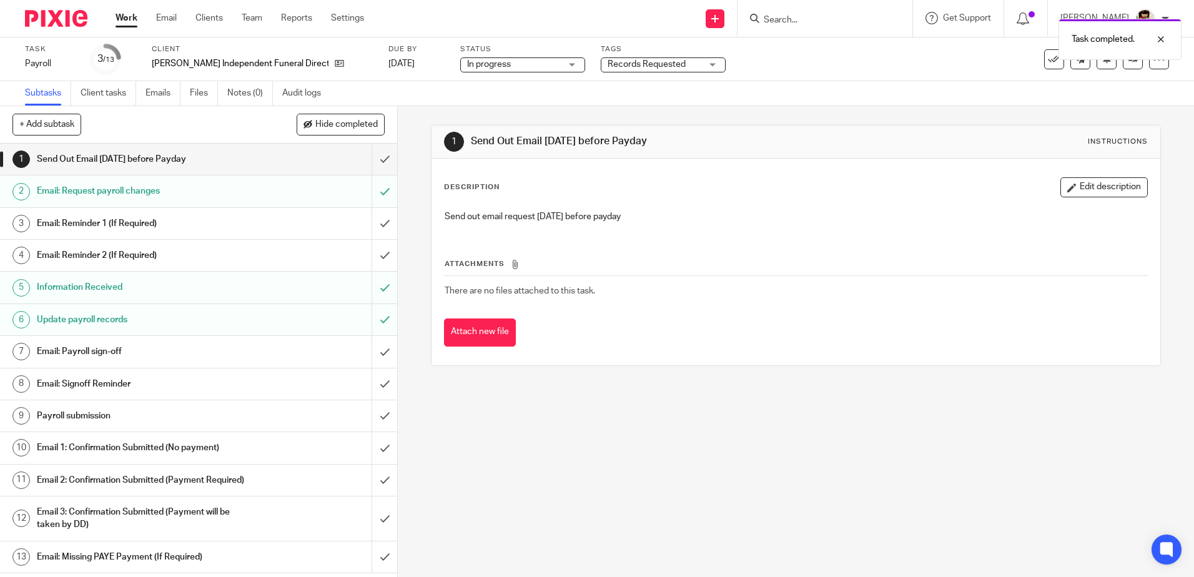
click at [97, 348] on h1 "Email: Payroll sign-off" at bounding box center [144, 351] width 215 height 19
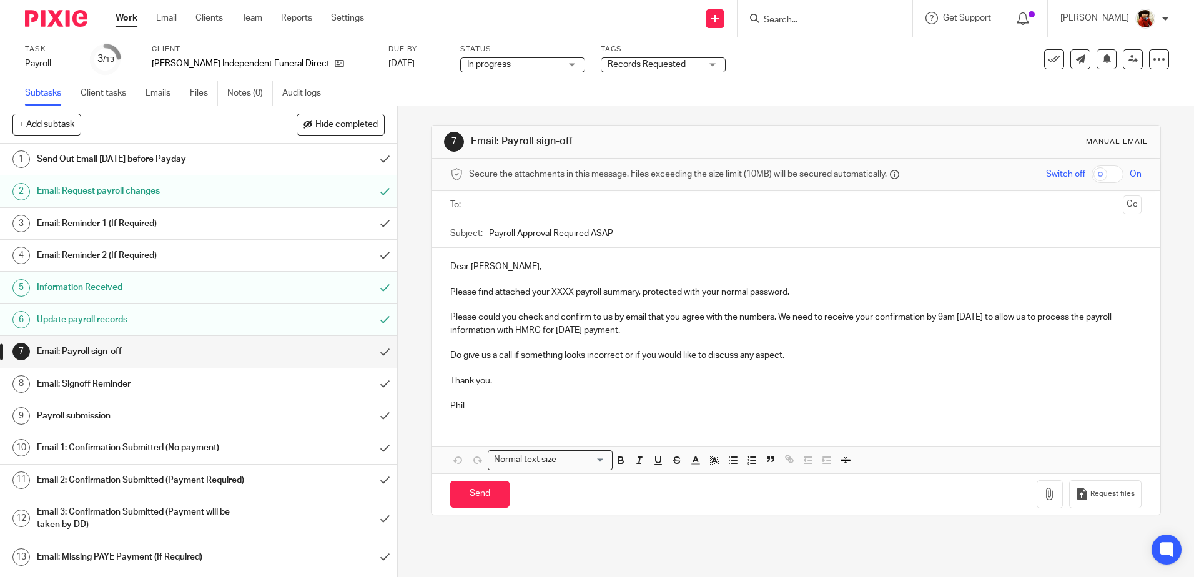
click at [571, 290] on p "Please find attached your XXXX payroll summary, protected with your normal pass…" at bounding box center [795, 292] width 691 height 12
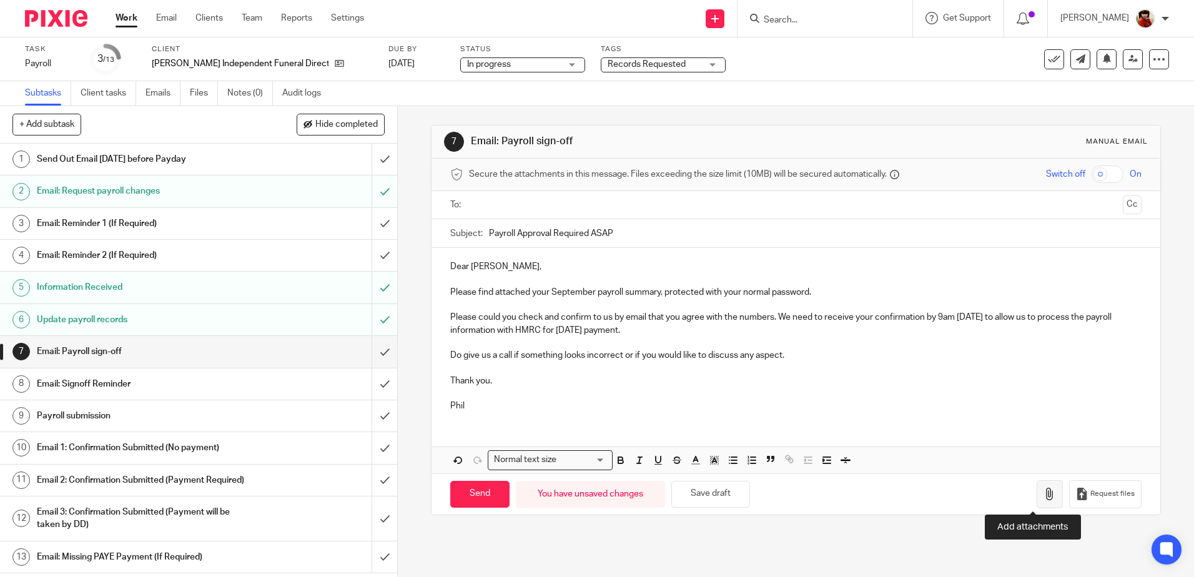
click at [1043, 498] on icon "button" at bounding box center [1049, 494] width 12 height 12
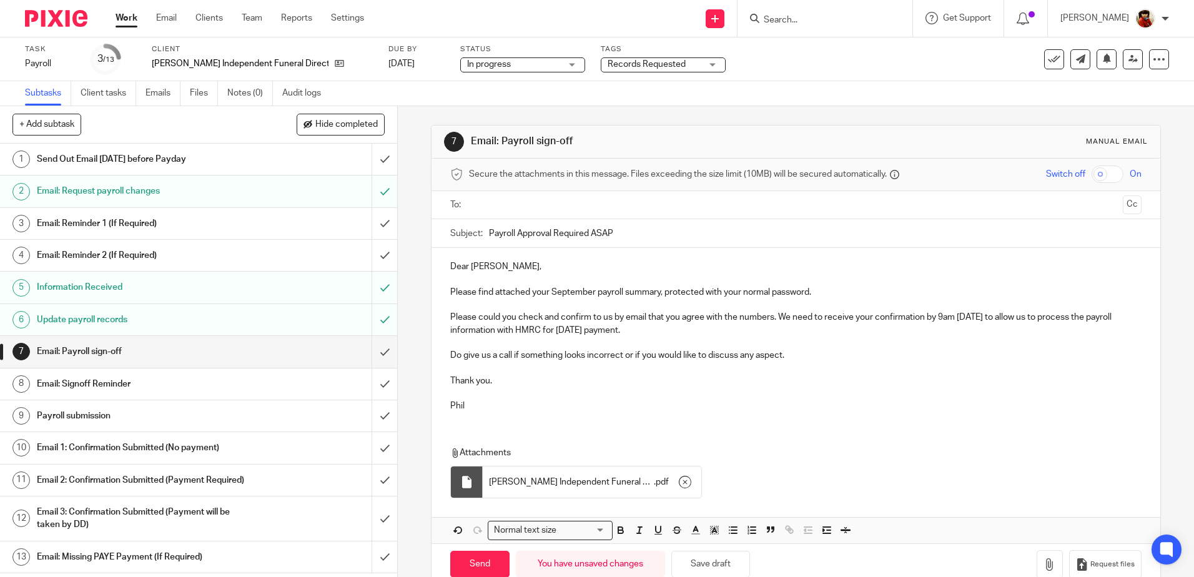
click at [508, 205] on input "text" at bounding box center [795, 205] width 644 height 14
click at [472, 564] on input "Send" at bounding box center [479, 566] width 59 height 27
type input "Sent"
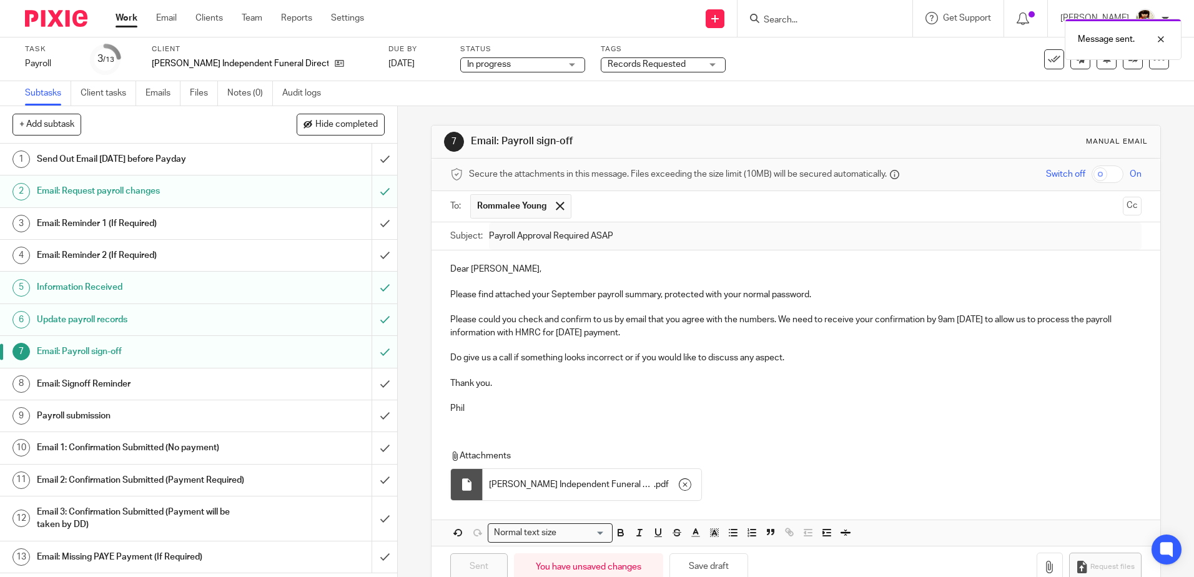
click at [696, 63] on div "Records Requested" at bounding box center [663, 64] width 125 height 15
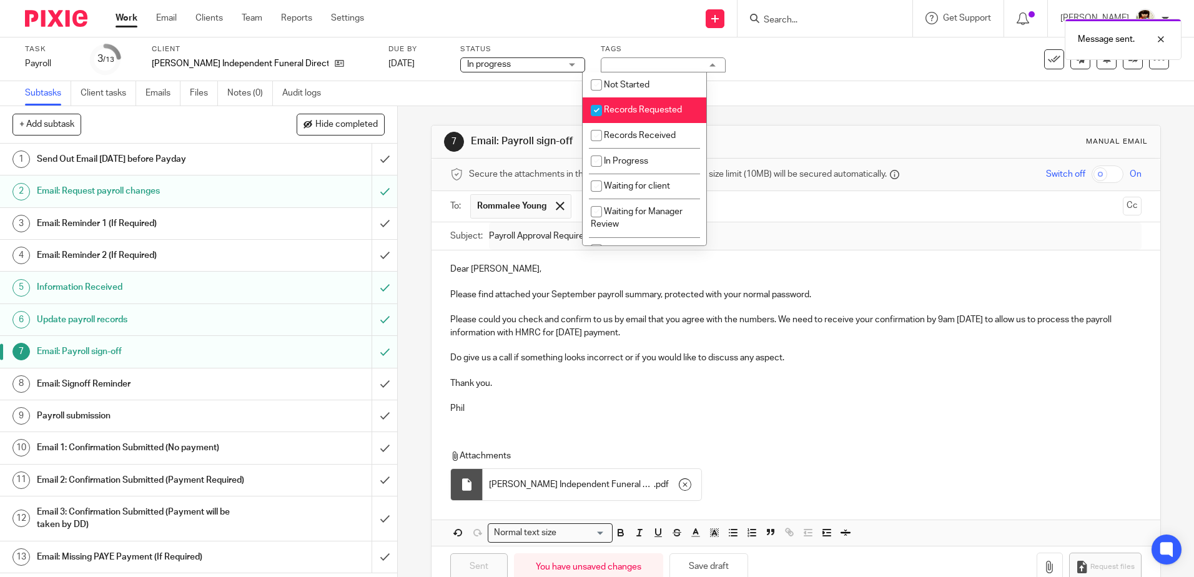
click at [599, 108] on input "checkbox" at bounding box center [596, 111] width 24 height 24
checkbox input "false"
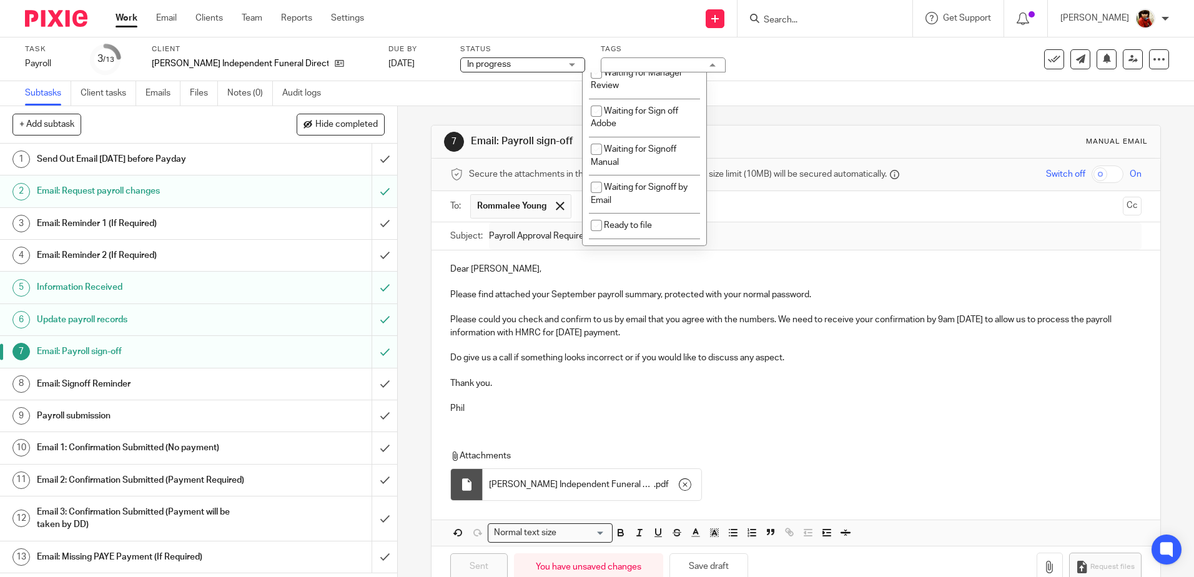
scroll to position [154, 0]
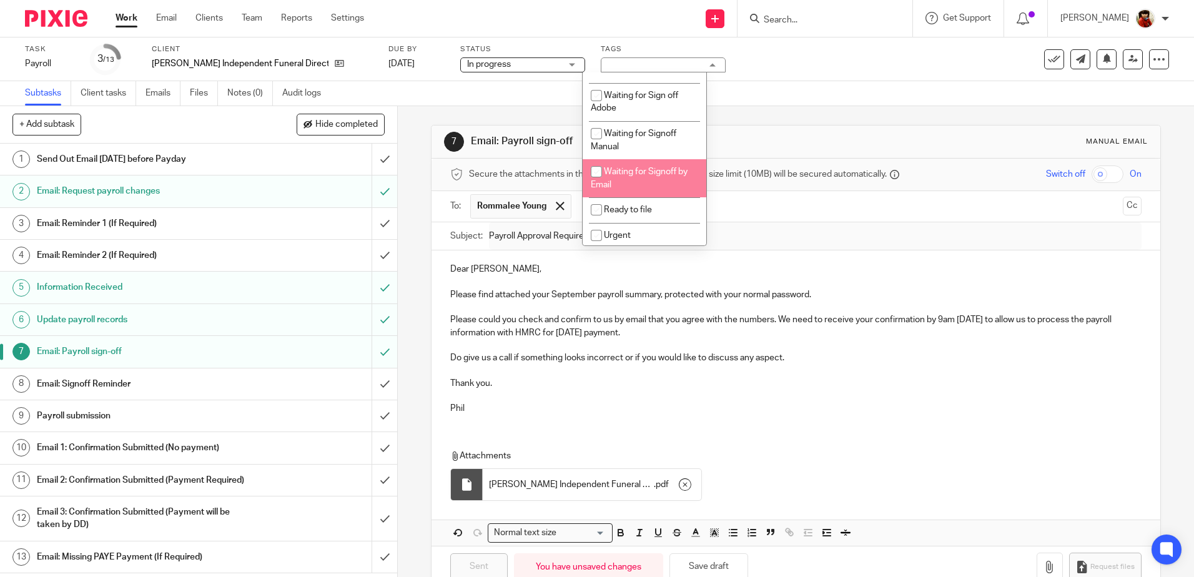
click at [597, 172] on input "checkbox" at bounding box center [596, 172] width 24 height 24
checkbox input "true"
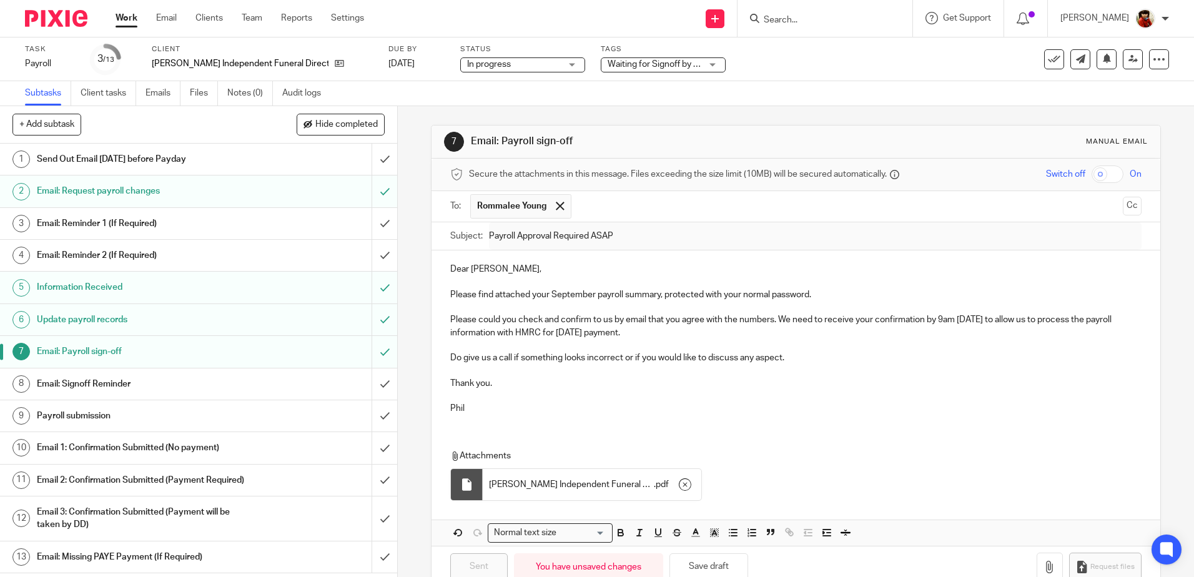
click at [767, 81] on div "Subtasks Client tasks Emails Files Notes (0) Audit logs" at bounding box center [597, 93] width 1194 height 25
click at [129, 18] on link "Work" at bounding box center [127, 18] width 22 height 12
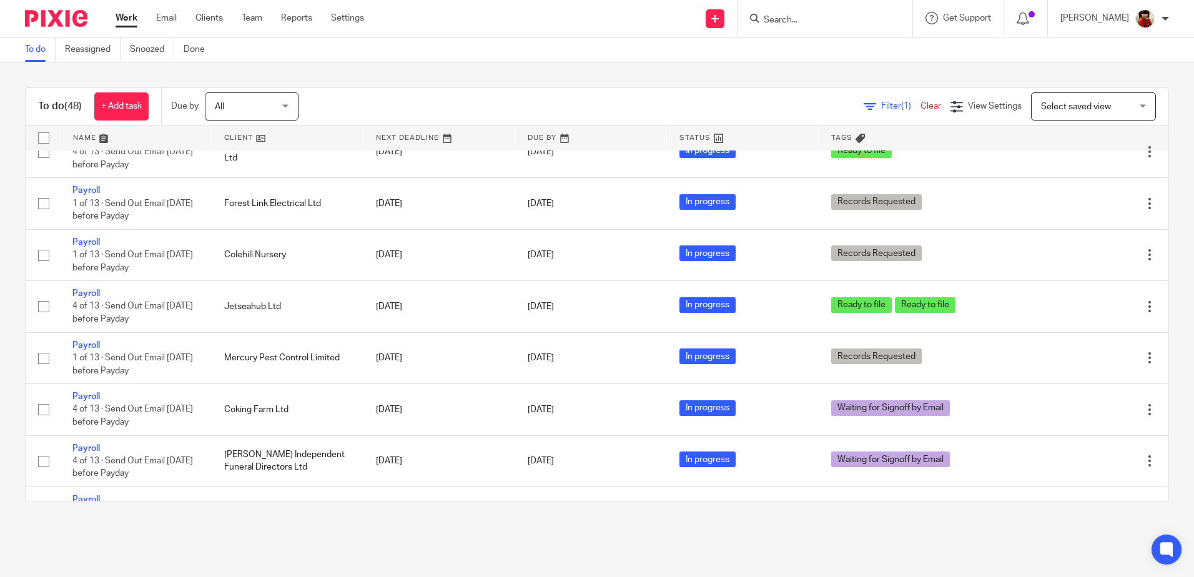
scroll to position [944, 0]
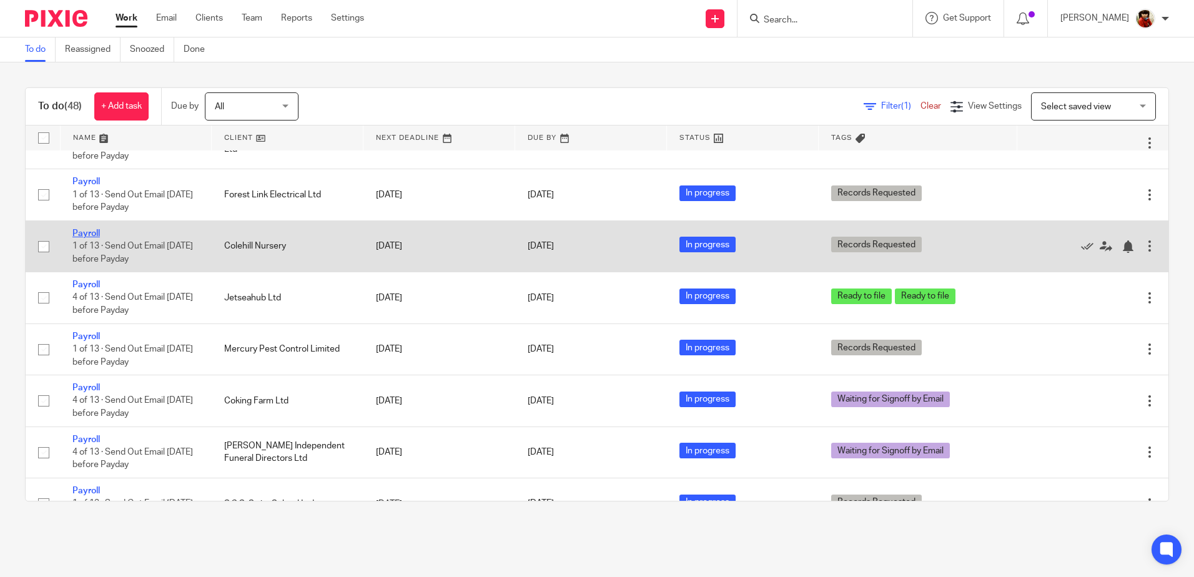
click at [88, 231] on link "Payroll" at bounding box center [85, 233] width 27 height 9
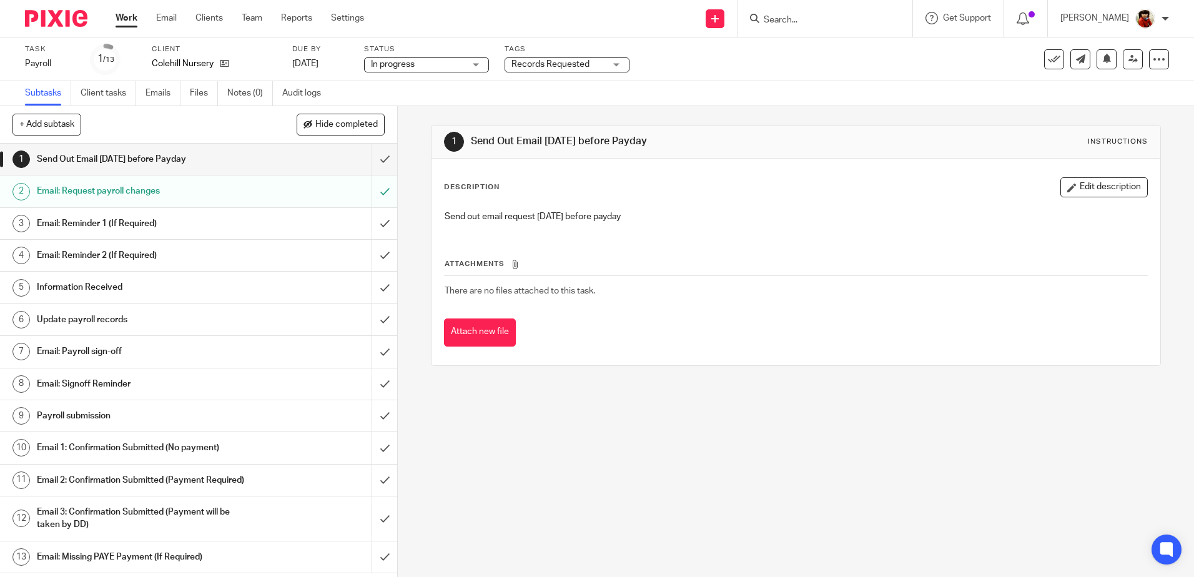
click at [594, 64] on span "Records Requested" at bounding box center [558, 64] width 94 height 13
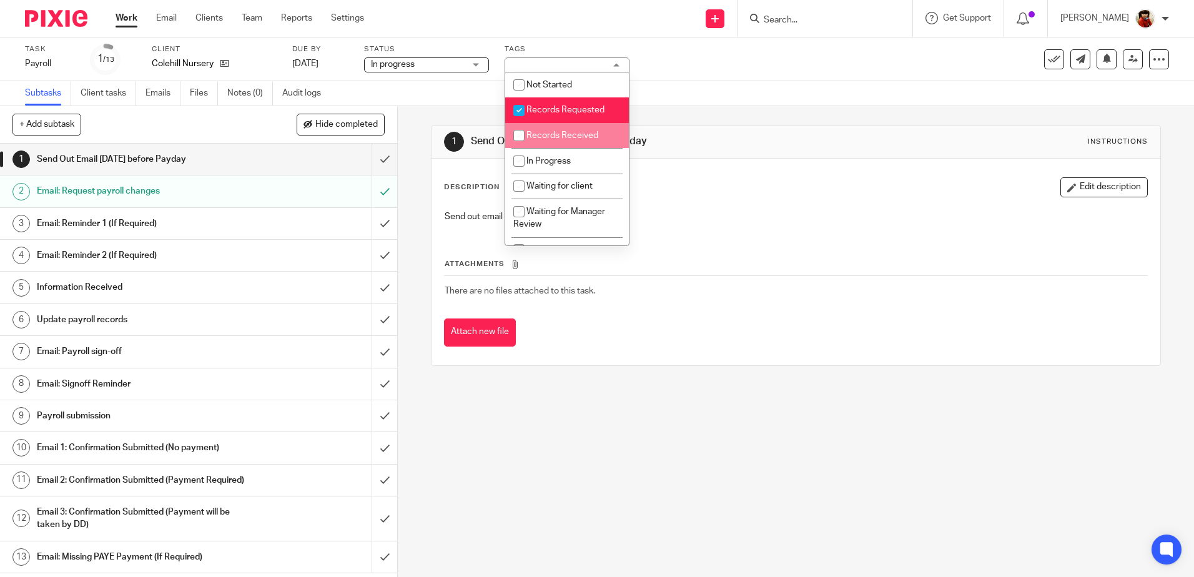
click at [547, 127] on li "Records Received" at bounding box center [567, 136] width 124 height 26
checkbox input "true"
click at [545, 111] on span "Records Requested" at bounding box center [565, 110] width 78 height 9
checkbox input "false"
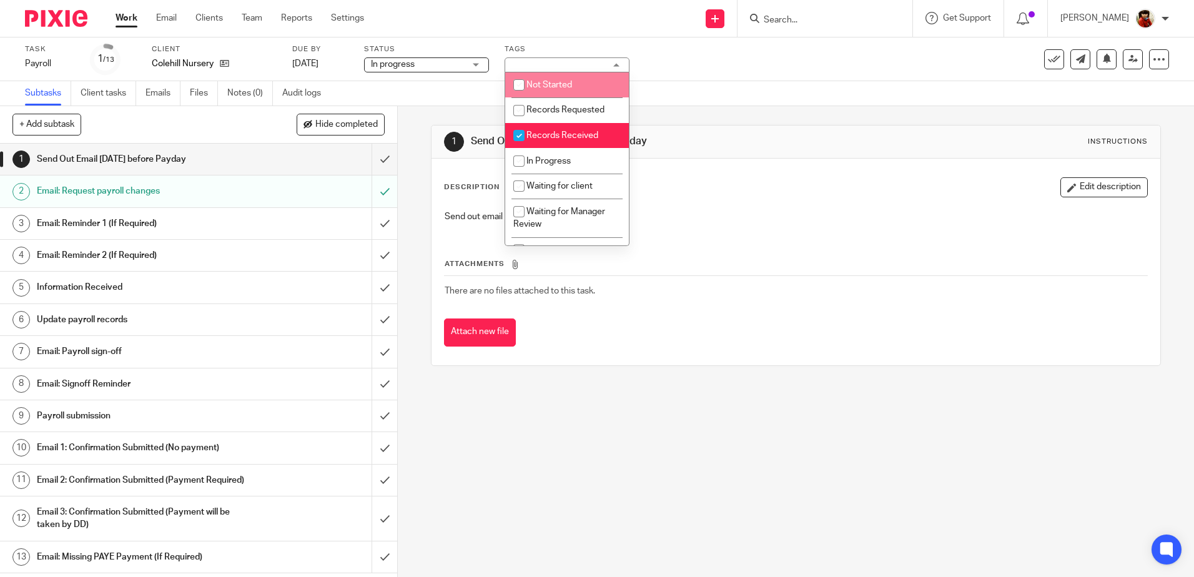
click at [752, 57] on div "Task Payroll Save Payroll 1 /13 Client Colehill Nursery Due by [DATE] Status In…" at bounding box center [501, 59] width 953 height 30
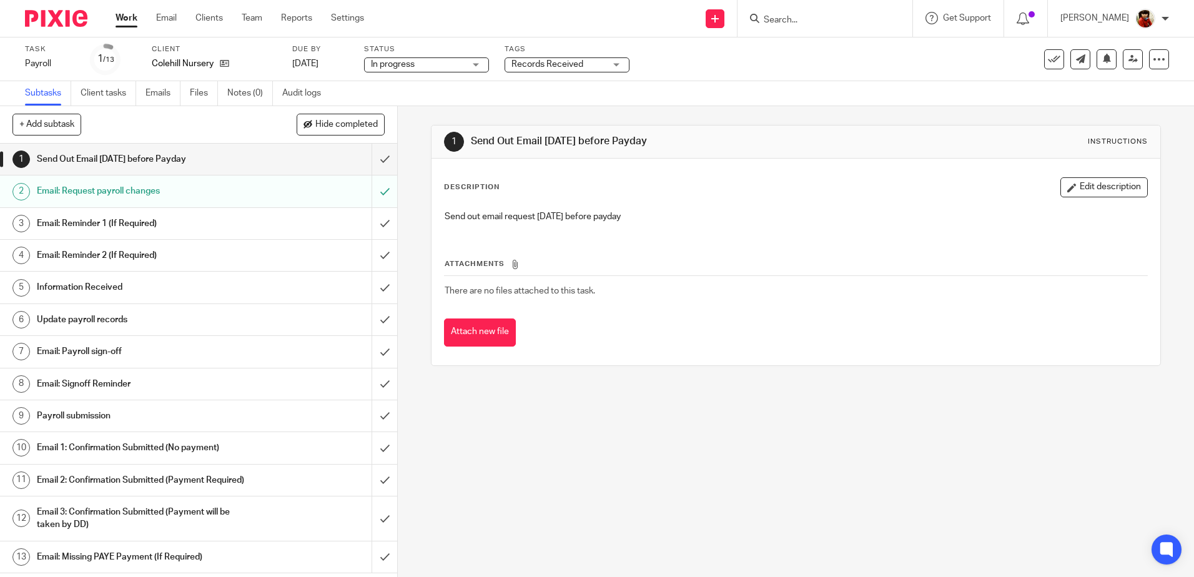
click at [127, 16] on link "Work" at bounding box center [127, 18] width 22 height 12
